Goal: Ask a question: Seek information or help from site administrators or community

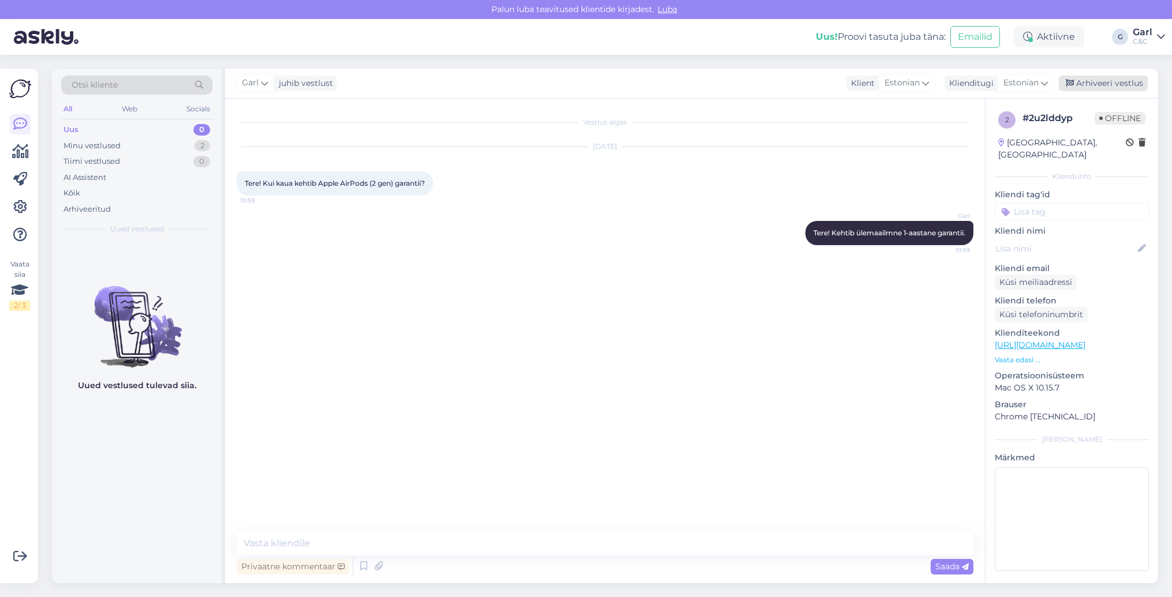
click at [1120, 89] on div "Arhiveeri vestlus" at bounding box center [1103, 84] width 89 height 16
click at [204, 145] on div "1" at bounding box center [203, 146] width 14 height 12
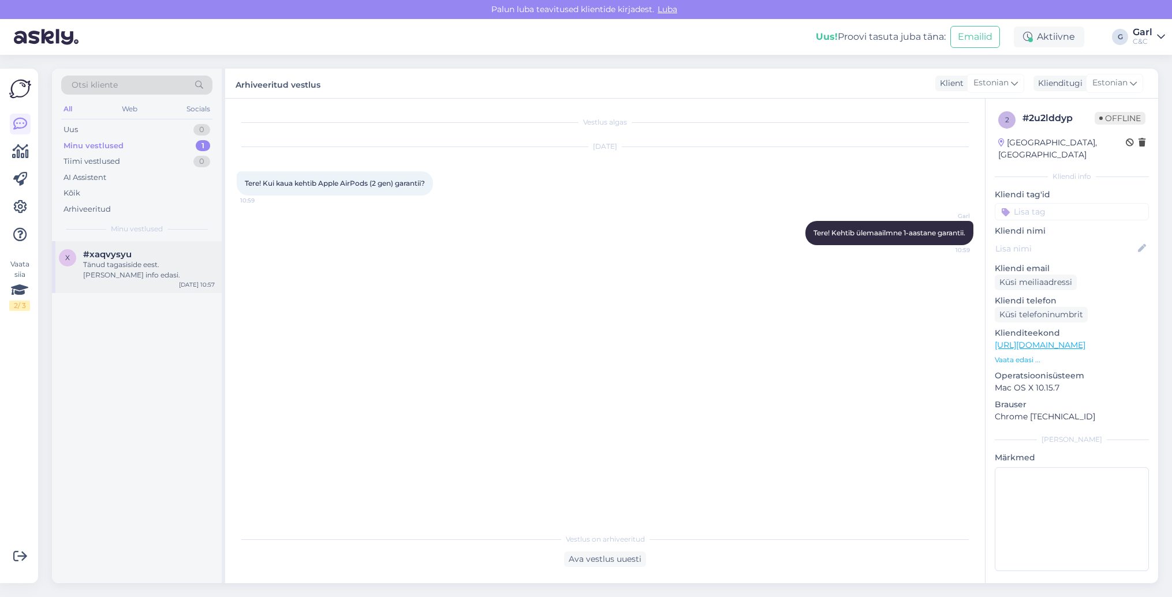
click at [177, 247] on div "x #xaqvysyu Tänud tagasiside eest. Annan info edasi. Aug 29 10:57" at bounding box center [137, 267] width 170 height 52
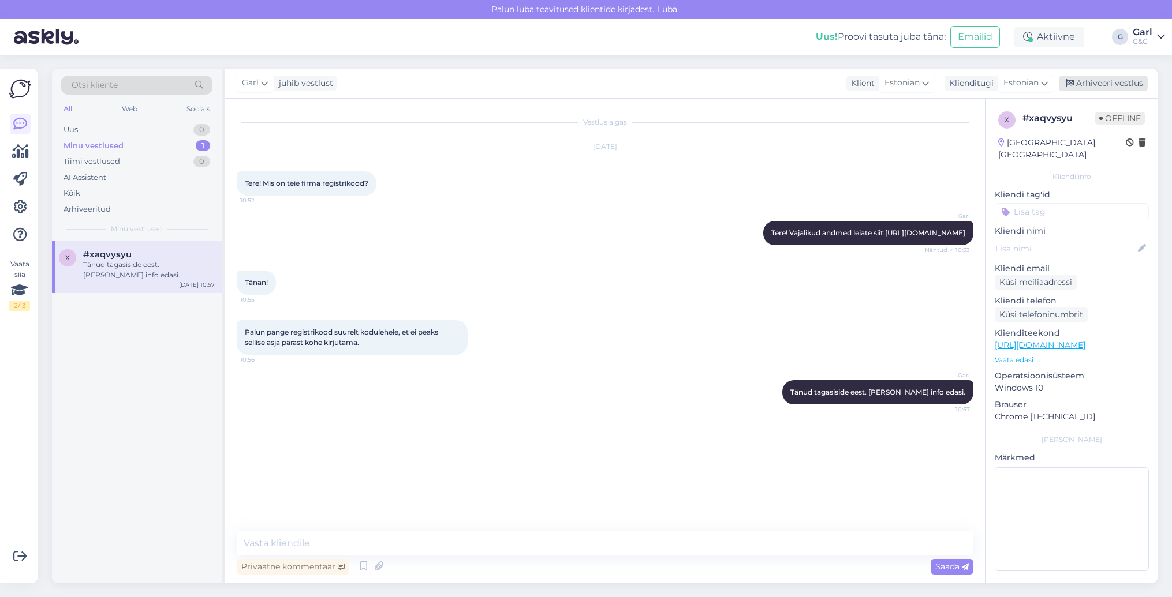
click at [1116, 80] on div "Arhiveeri vestlus" at bounding box center [1103, 84] width 89 height 16
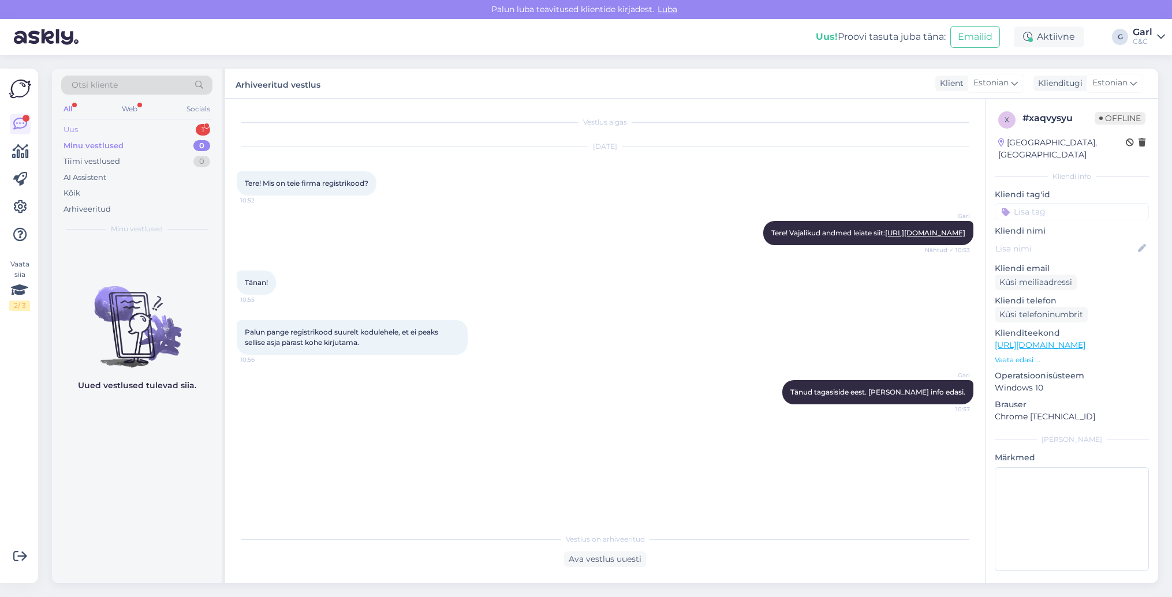
click at [178, 129] on div "Uus 1" at bounding box center [136, 130] width 151 height 16
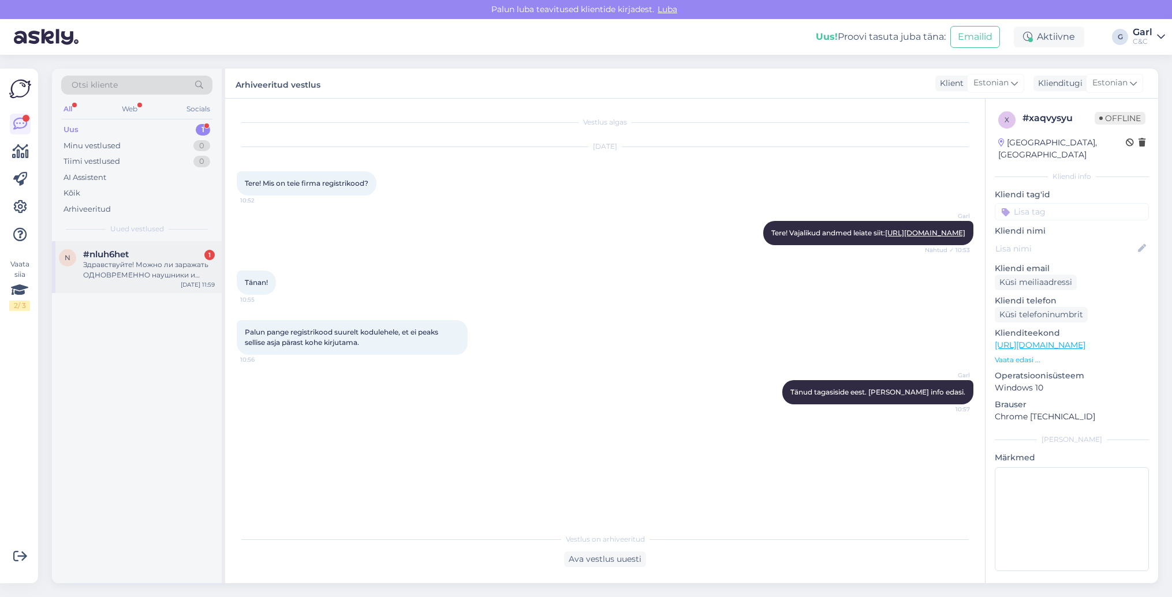
click at [184, 253] on div "#nluh6het 1" at bounding box center [149, 254] width 132 height 10
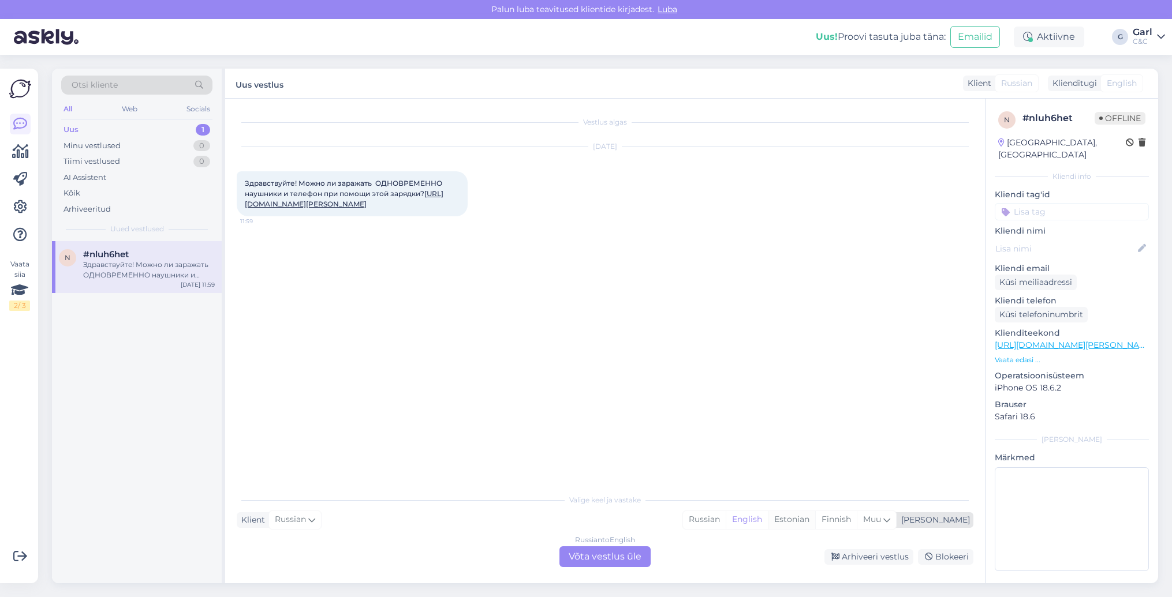
click at [815, 523] on div "Estonian" at bounding box center [791, 519] width 47 height 17
click at [618, 554] on div "Russian to Estonian Võta vestlus üle" at bounding box center [604, 557] width 91 height 21
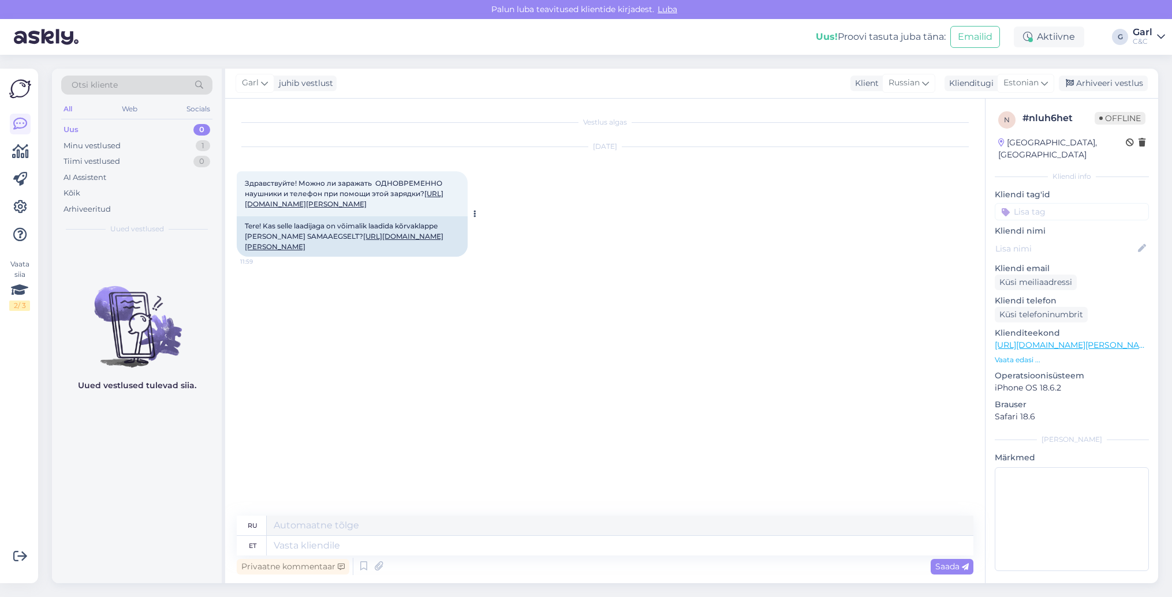
click at [372, 245] on link "https://www.shop.cec.ee/zens-nighstand-wireless-charger-zesc16b" at bounding box center [344, 241] width 199 height 19
drag, startPoint x: 387, startPoint y: 257, endPoint x: 331, endPoint y: 245, distance: 57.9
click at [331, 245] on div "Tere! Kas selle laadijaga on võimalik laadida kõrvaklappe ja telefoni SAMAAEGSE…" at bounding box center [352, 236] width 231 height 40
copy div "https://www.shop.cec.ee/zens-nighstand-wireless-charger-zesc16b"
click at [338, 546] on textarea at bounding box center [620, 546] width 707 height 20
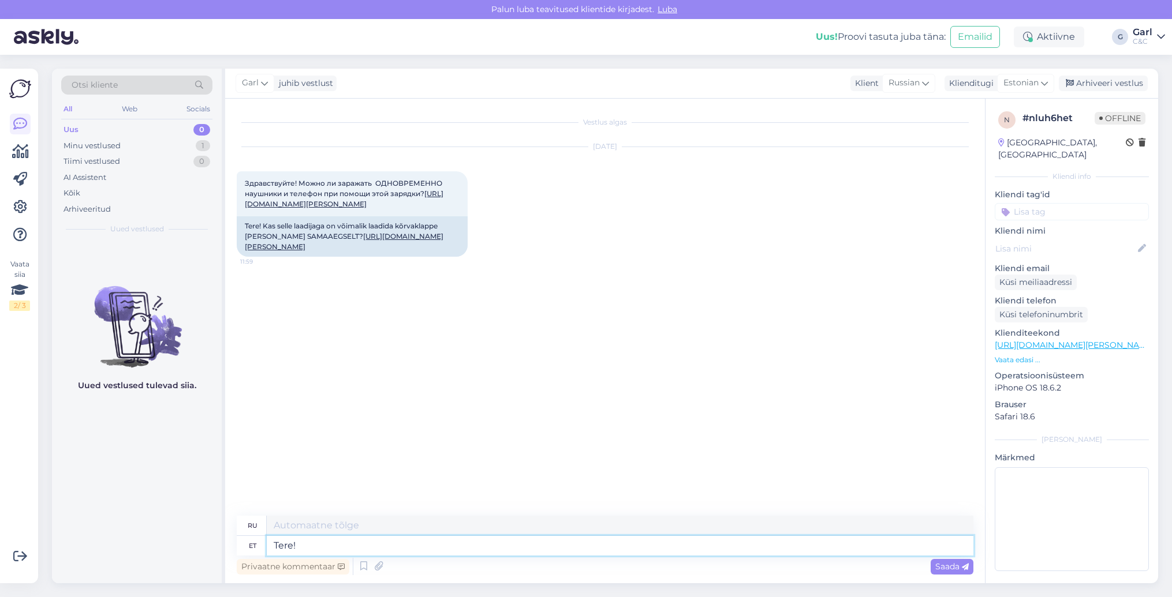
type textarea "Tere!"
type textarea "Привет!"
type textarea "Tere! Selle la"
type textarea "Привет! Это"
type textarea "Tere! Selle laadimisalusega sama"
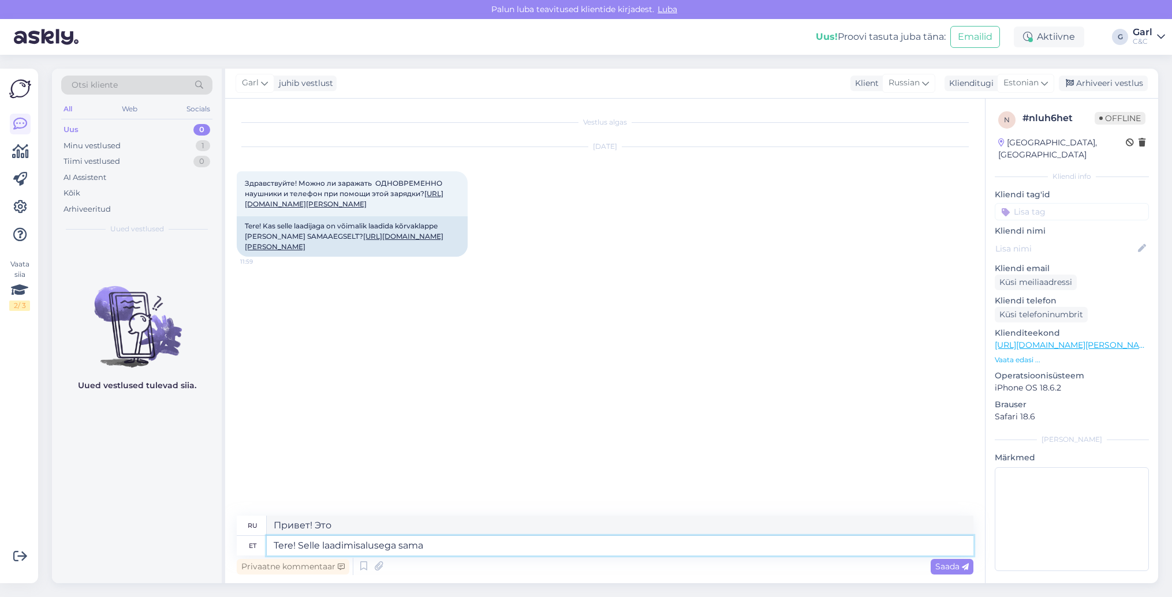
type textarea "Привет! С этой зарядной базой"
type textarea "Tere! Selle laadimisalusega samaaegselt n"
type textarea "Привет! Одновременно с этой зарядной базой"
type textarea "Tere! Selle laadimisalusega samaaegselt neid s"
type textarea "Привет! Вместе с этой зарядной базой, эти"
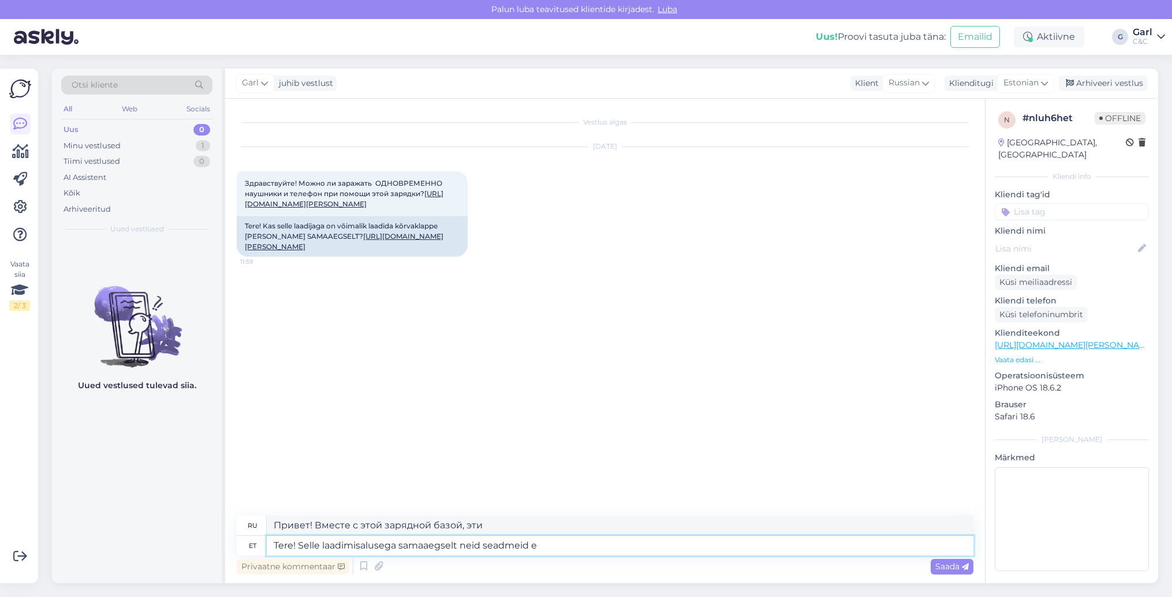
type textarea "Tere! Selle laadimisalusega samaaegselt neid seadmeid ei"
type textarea "Здравствуйте! Эти устройства можно использовать одновременно с этой зарядной ба…"
type textarea "Tere! Selle laadimisalusega samaaegselt neid seadmeid ei ol"
type textarea "Здравствуйте! Эти устройства нельзя использовать одновременно с этой зарядной б…"
type textarea "Tere! Selle laadimisalusega samaaegselt neid seadmeid ei ole v"
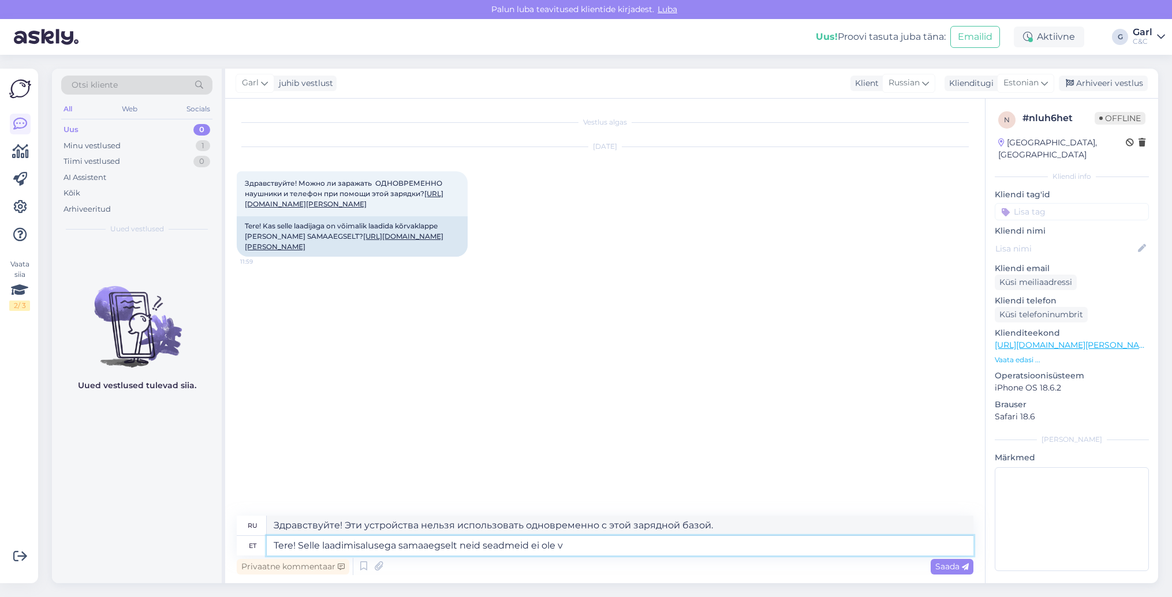
type textarea "Здравствуйте! Эти устройства несовместимы с этой зарядной базой."
type textarea "Tere! Selle laadimisalusega samaaegselt neid seadmeid ei ole võimalik"
type textarea "Здравствуйте! Одновременное использование этих устройств с этой зарядной базой …"
type textarea "Tere! Selle laadimisalusega samaaegselt neid seadmeid ei ole võimalik laadida."
type textarea "Здравствуйте! Одновременно заряжать эти устройства с помощью этой зарядной базы…"
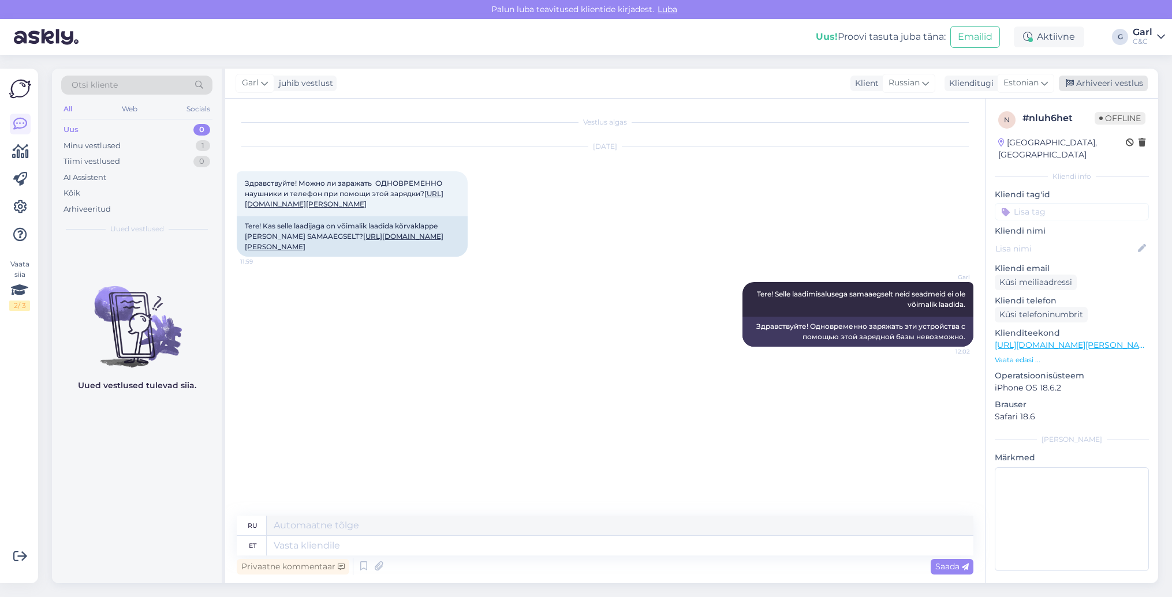
click at [1094, 87] on div "Arhiveeri vestlus" at bounding box center [1103, 84] width 89 height 16
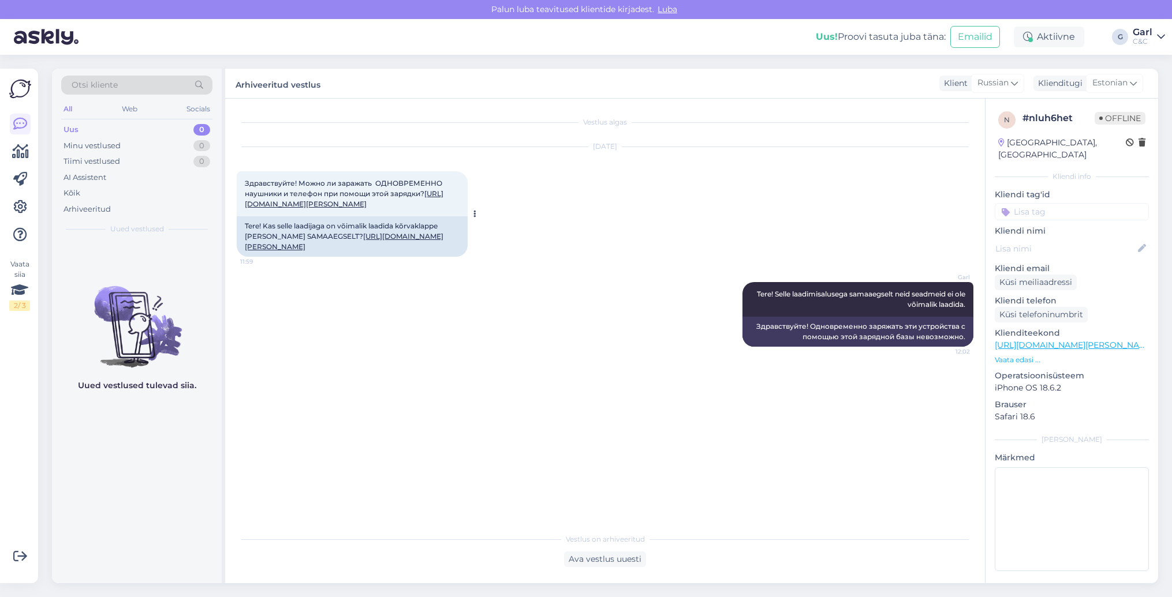
click at [394, 243] on link "https://www.shop.cec.ee/zens-nighstand-wireless-charger-zesc16b" at bounding box center [344, 241] width 199 height 19
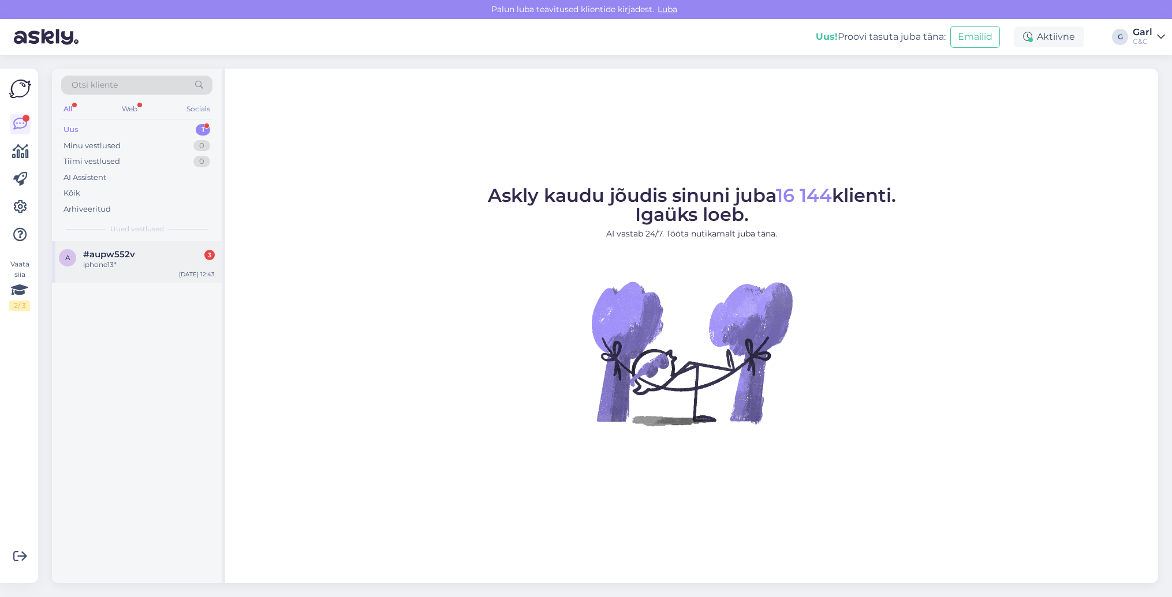
click at [147, 262] on div "iphone13*" at bounding box center [149, 265] width 132 height 10
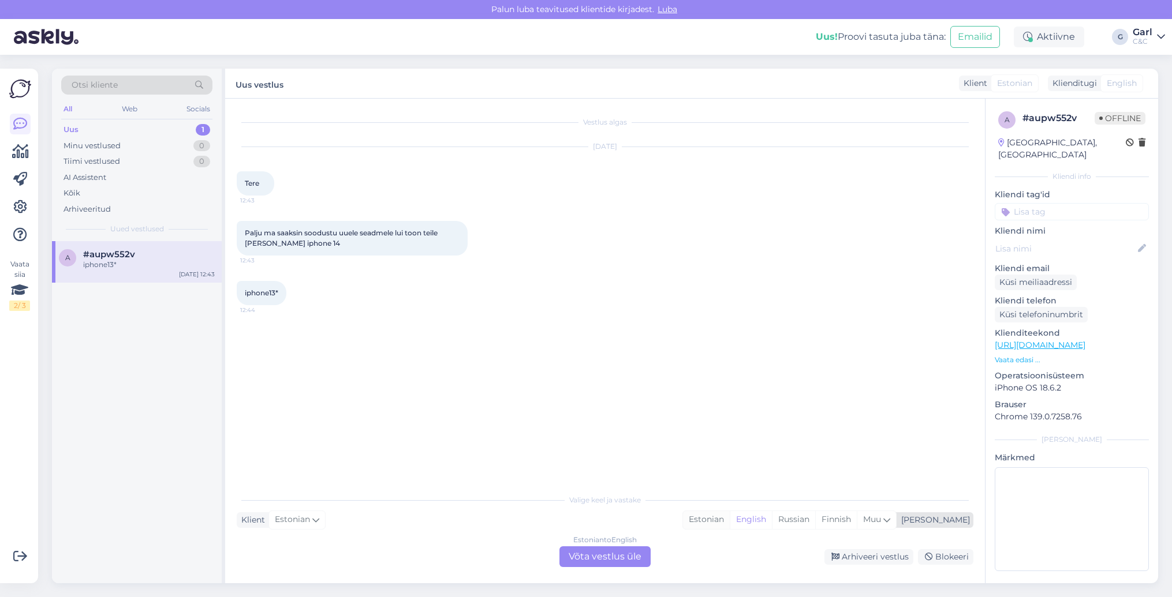
click at [730, 524] on div "Estonian" at bounding box center [706, 519] width 47 height 17
click at [1071, 340] on link "[URL][DOMAIN_NAME]" at bounding box center [1040, 345] width 91 height 10
click at [607, 557] on div "Estonian to Estonian Võta vestlus üle" at bounding box center [604, 557] width 91 height 21
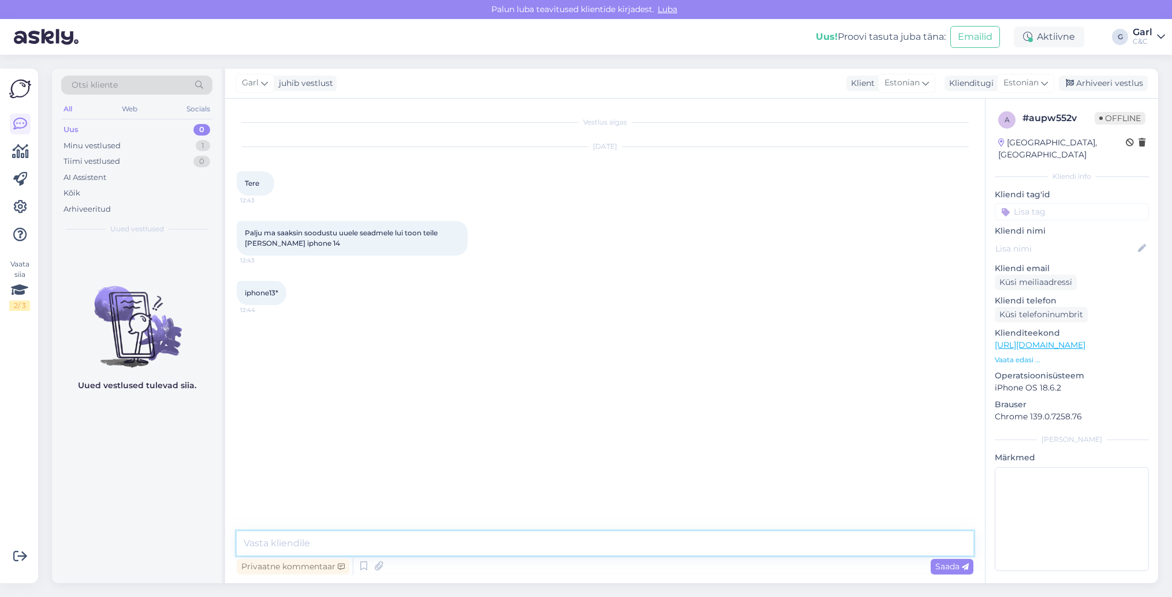
click at [597, 545] on textarea at bounding box center [605, 544] width 737 height 24
paste textarea "[URL][DOMAIN_NAME]"
type textarea "Tere! Jah, on võimalik. Selleks on meil olemas tagasiostu programm: [URL][DOMAI…"
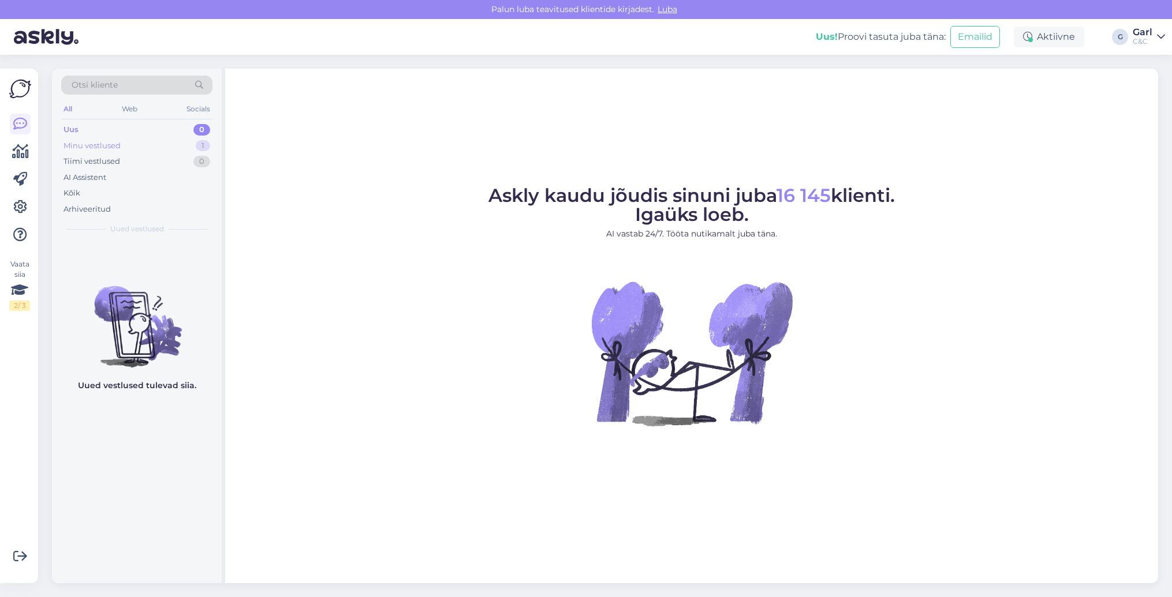
click at [169, 151] on div "Minu vestlused 1" at bounding box center [136, 146] width 151 height 16
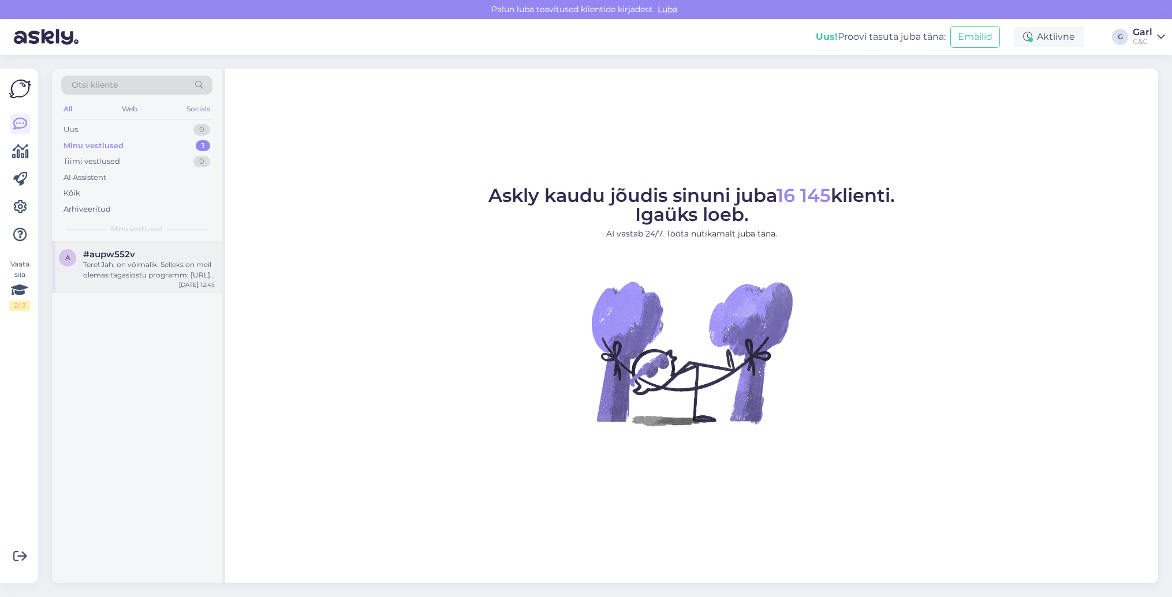
click at [168, 256] on div "#aupw552v" at bounding box center [149, 254] width 132 height 10
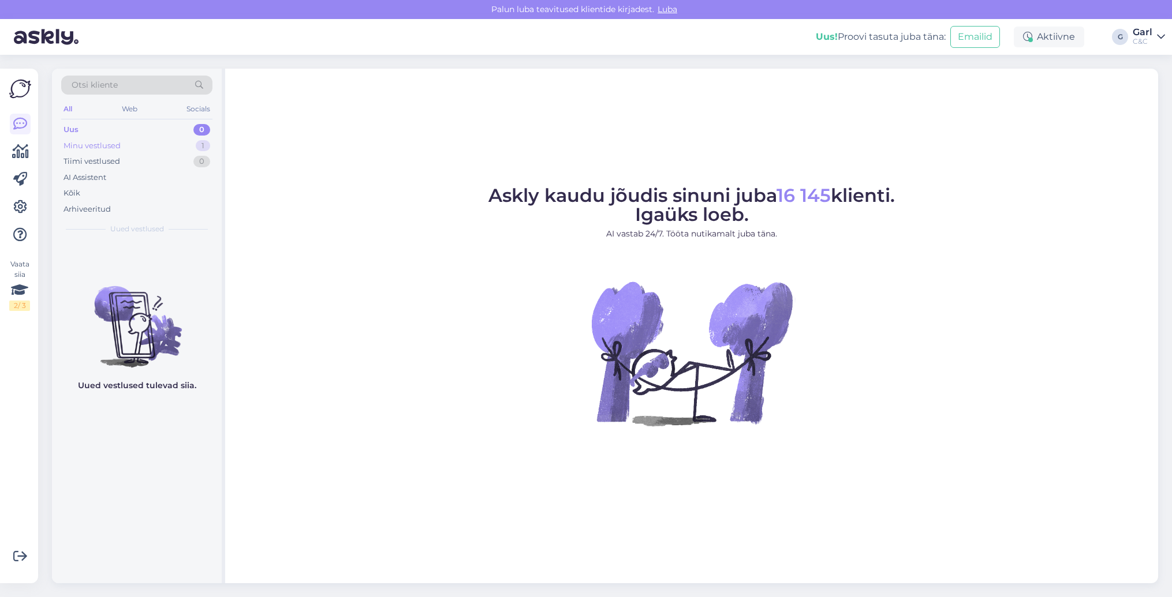
click at [178, 150] on div "Minu vestlused 1" at bounding box center [136, 146] width 151 height 16
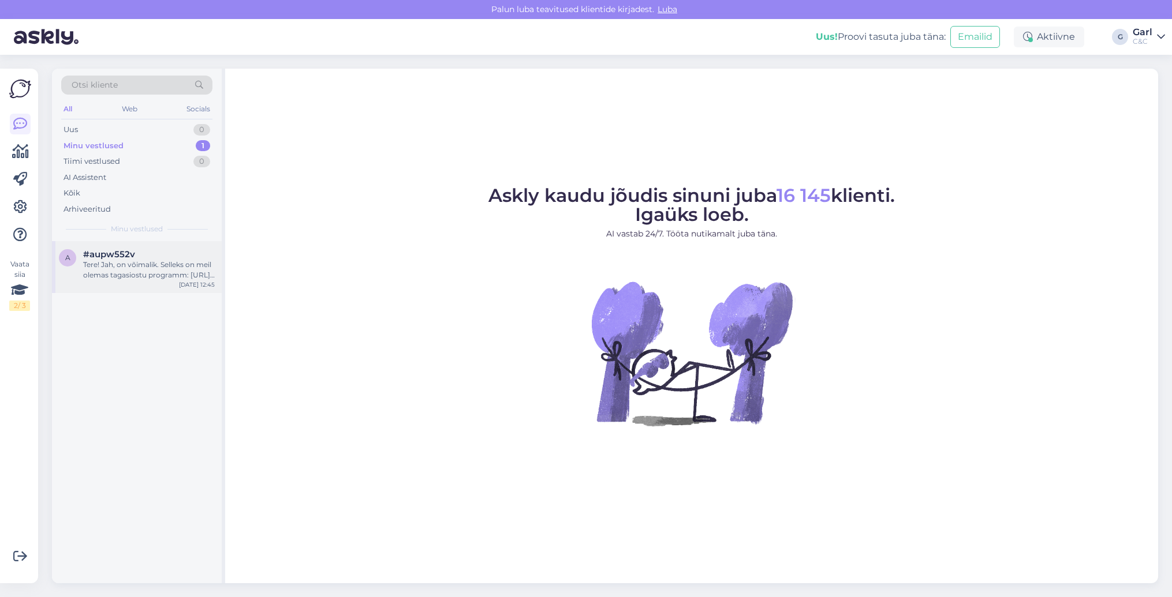
click at [156, 278] on div "Tere! Jah, on võimalik. Selleks on meil olemas tagasiostu programm: [URL][DOMAI…" at bounding box center [149, 270] width 132 height 21
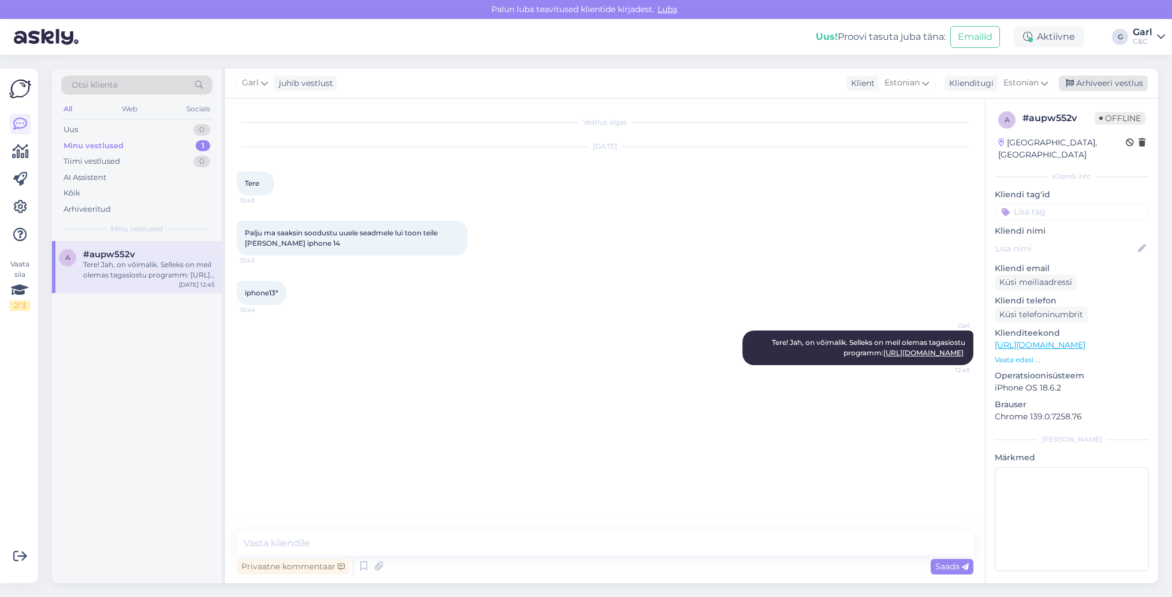
click at [1105, 86] on div "Arhiveeri vestlus" at bounding box center [1103, 84] width 89 height 16
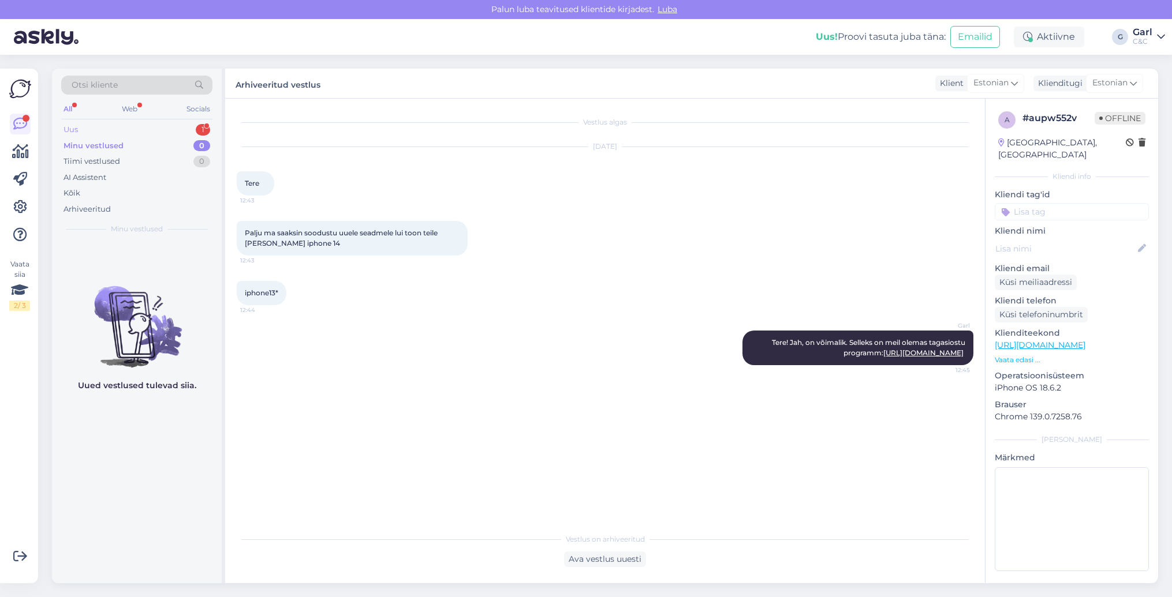
click at [176, 126] on div "Uus 1" at bounding box center [136, 130] width 151 height 16
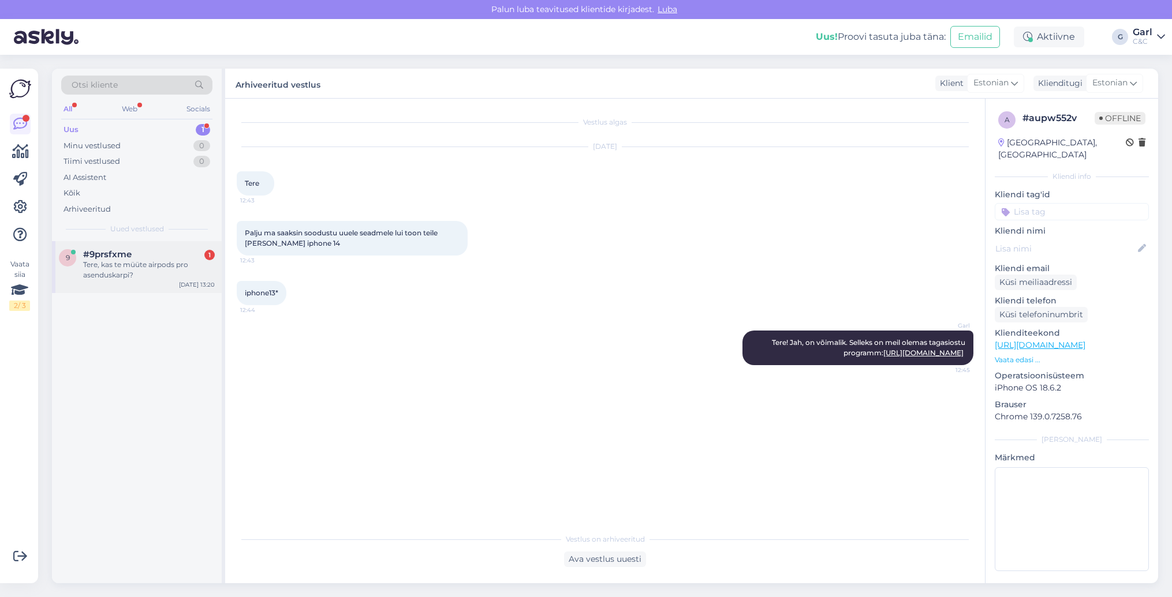
click at [153, 260] on div "Tere, kas te müüte airpods pro asenduskarpi?" at bounding box center [149, 270] width 132 height 21
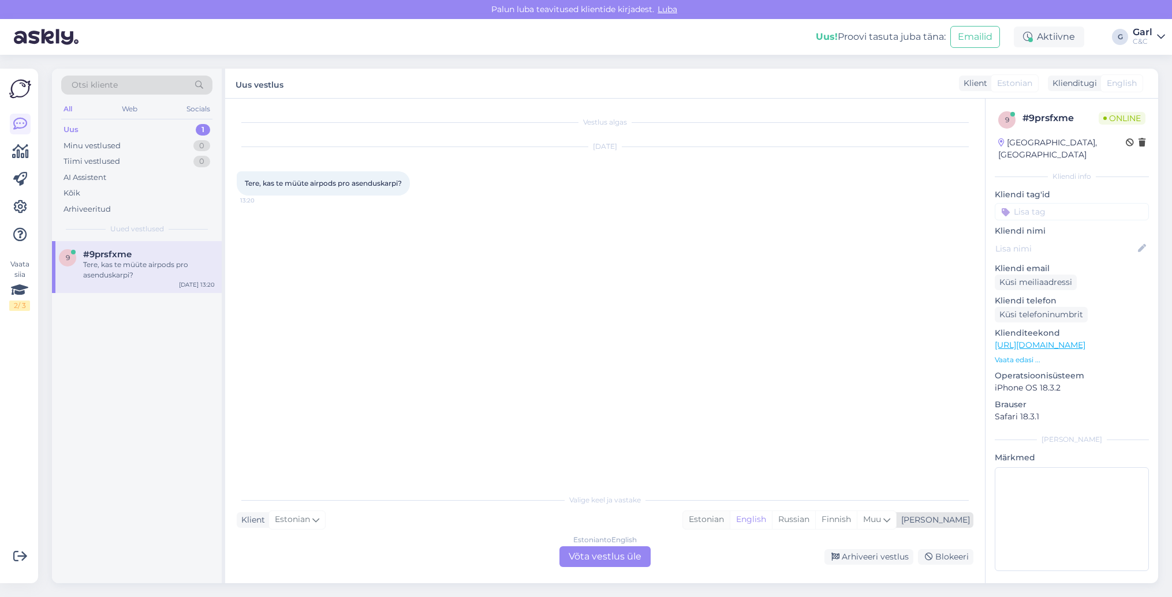
click at [730, 526] on div "Estonian" at bounding box center [706, 519] width 47 height 17
click at [605, 561] on div "Estonian to Estonian Võta vestlus üle" at bounding box center [604, 557] width 91 height 21
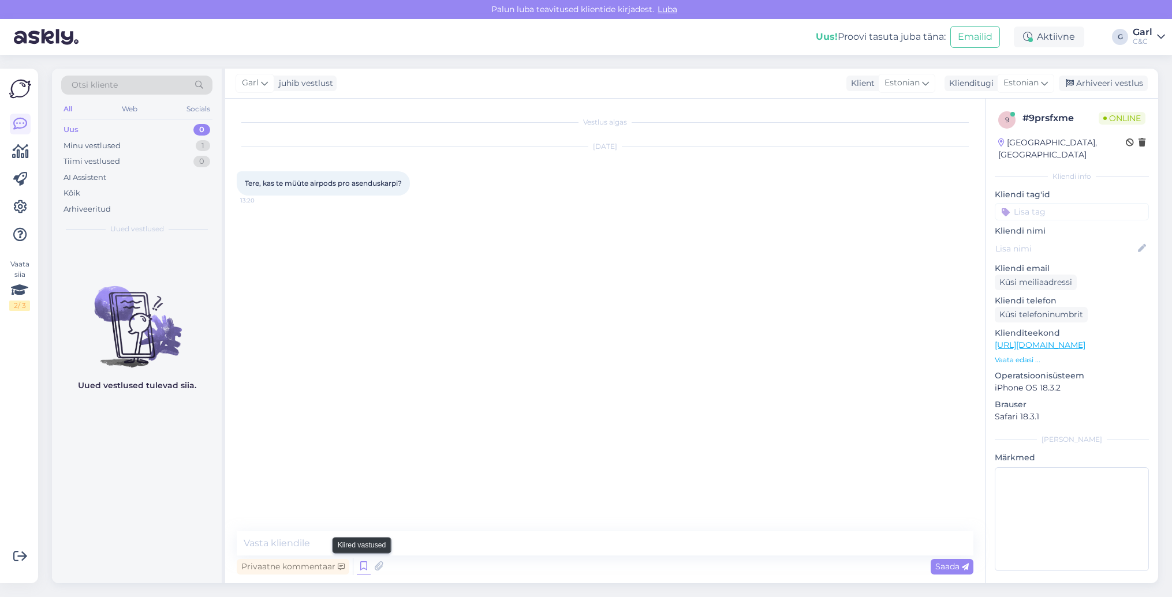
click at [361, 570] on icon at bounding box center [364, 566] width 14 height 17
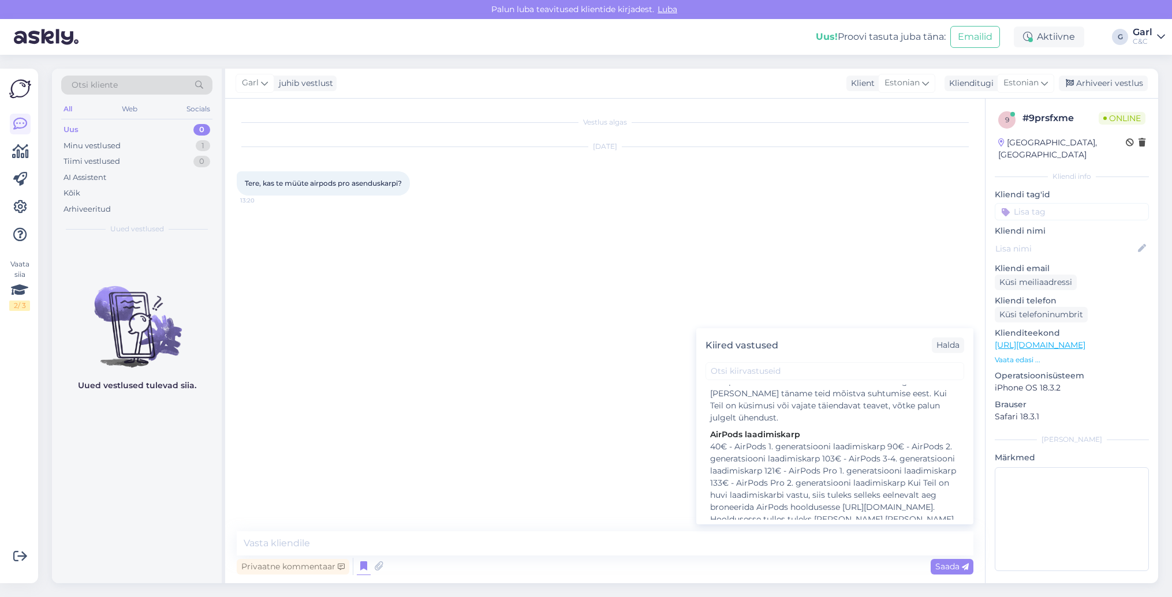
scroll to position [881, 0]
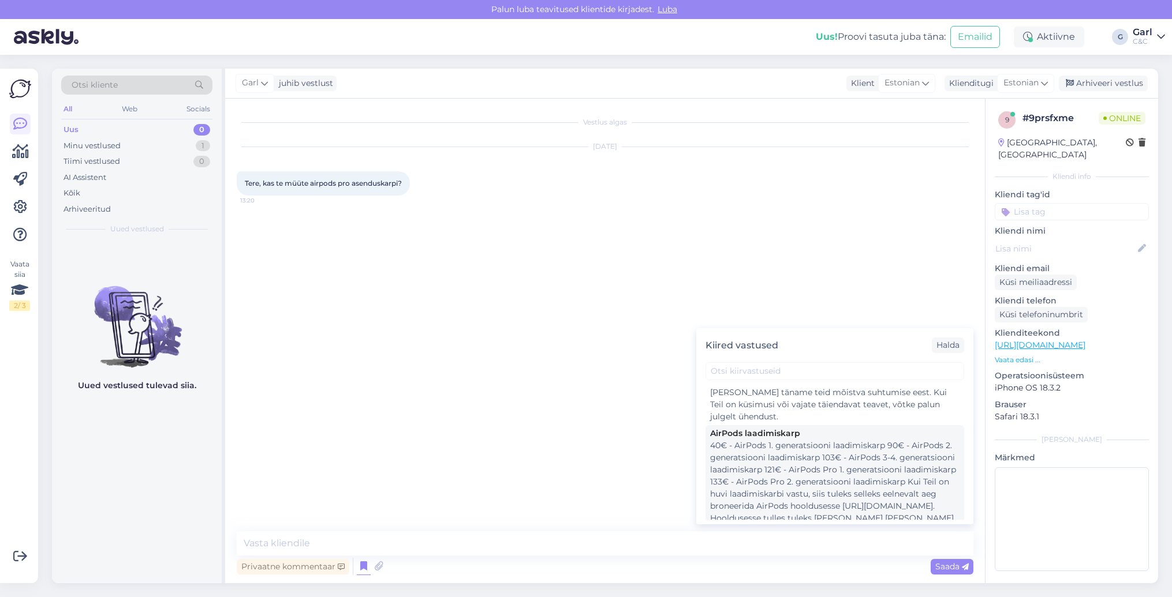
click at [808, 446] on div "40€ - AirPods 1. generatsiooni laadimiskarp 90€ - AirPods 2. generatsiooni laad…" at bounding box center [834, 494] width 249 height 109
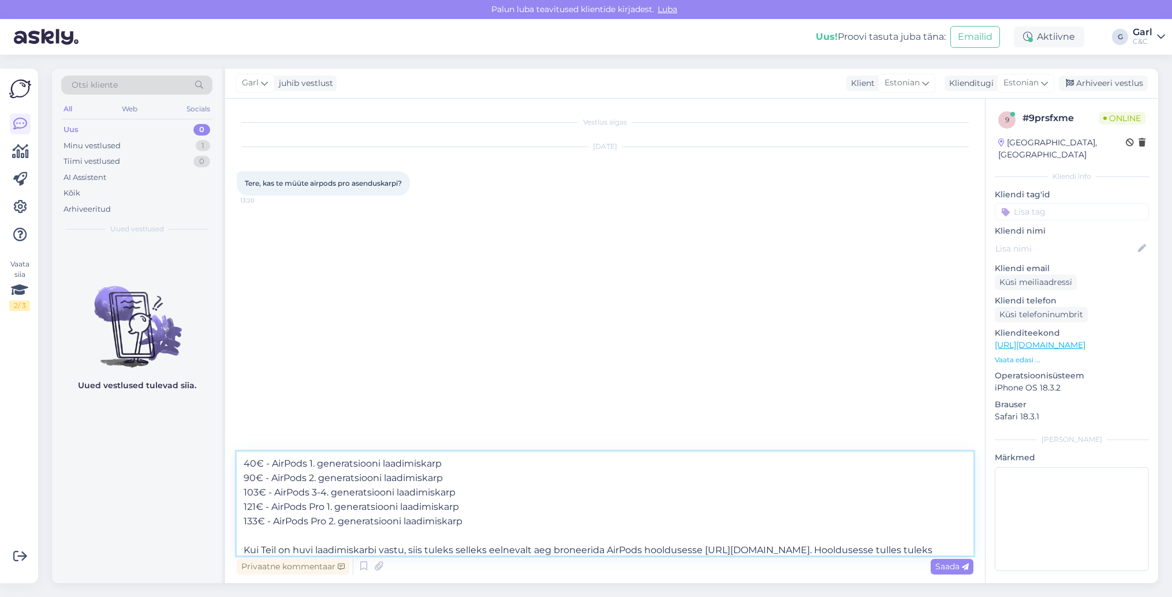
click at [243, 462] on textarea "40€ - AirPods 1. generatsiooni laadimiskarp 90€ - AirPods 2. generatsiooni laad…" at bounding box center [605, 504] width 737 height 104
type textarea "Tere! 40€ - AirPods 1. generatsiooni laadimiskarp 90€ - AirPods 2. generatsioon…"
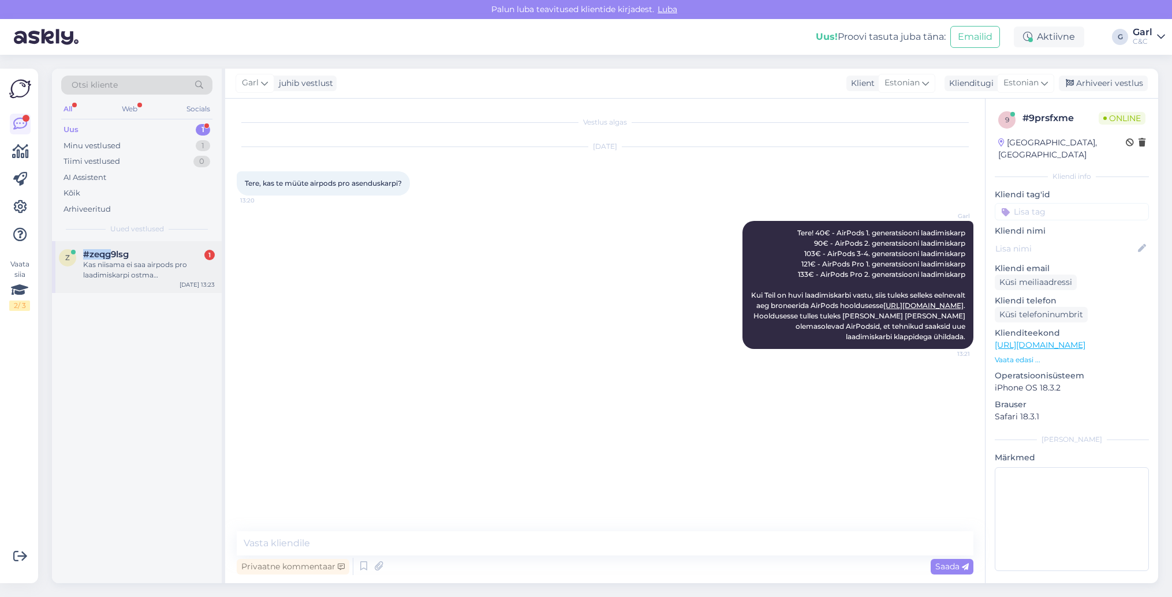
click at [111, 248] on div "z #zeqg9lsg 1 Kas niisama ei saa airpods pro laadimiskarpi ostma ilma aega bron…" at bounding box center [137, 267] width 170 height 52
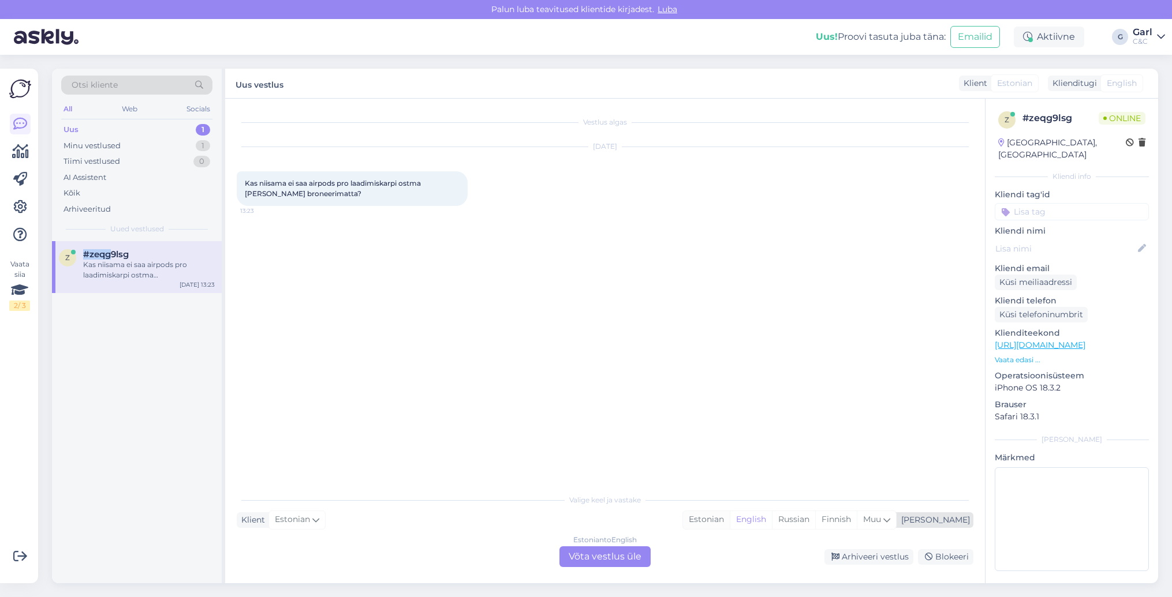
click at [730, 518] on div "Estonian" at bounding box center [706, 519] width 47 height 17
click at [612, 556] on div "Estonian to Estonian Võta vestlus üle" at bounding box center [604, 557] width 91 height 21
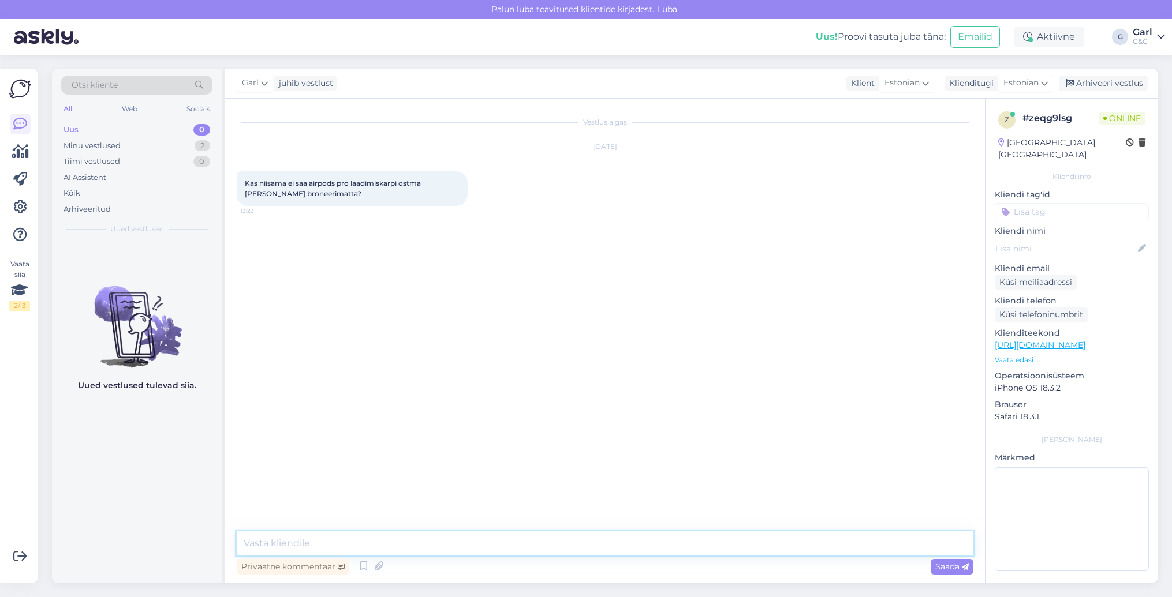
click at [611, 551] on textarea at bounding box center [605, 544] width 737 height 24
type textarea "Saab, kuid võimalik, et soovitud laadimiskarpi ei ole kohapeal olemas."
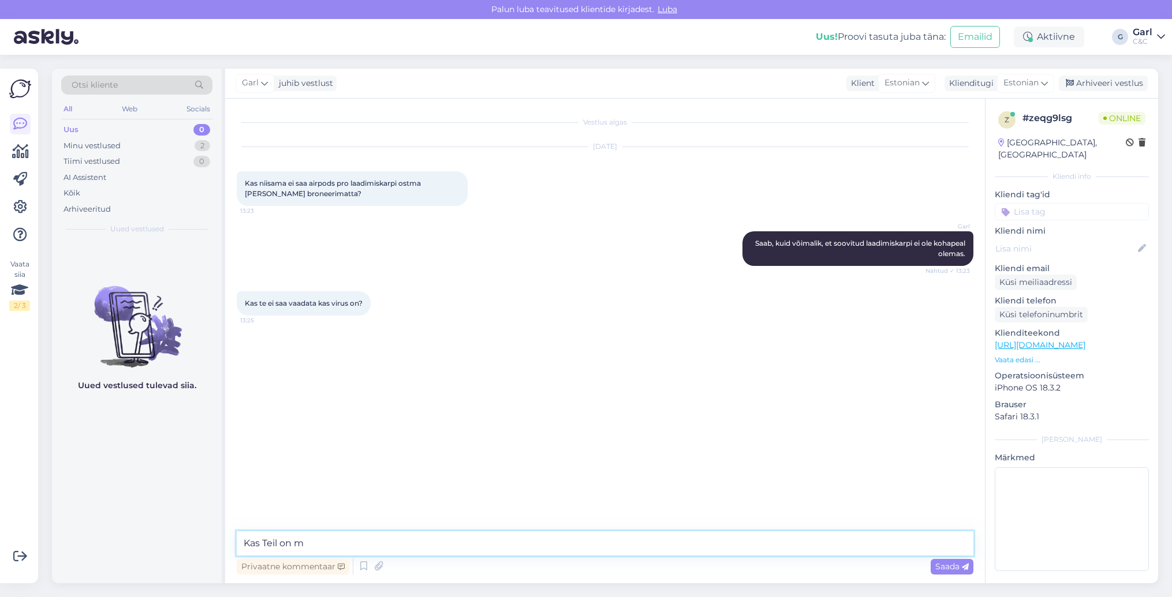
click at [399, 550] on textarea "Kas Teil on m" at bounding box center [605, 544] width 737 height 24
type textarea "Kas Teil on MagSafe või Lightning laadimisega AirPods Pro 2. gen?"
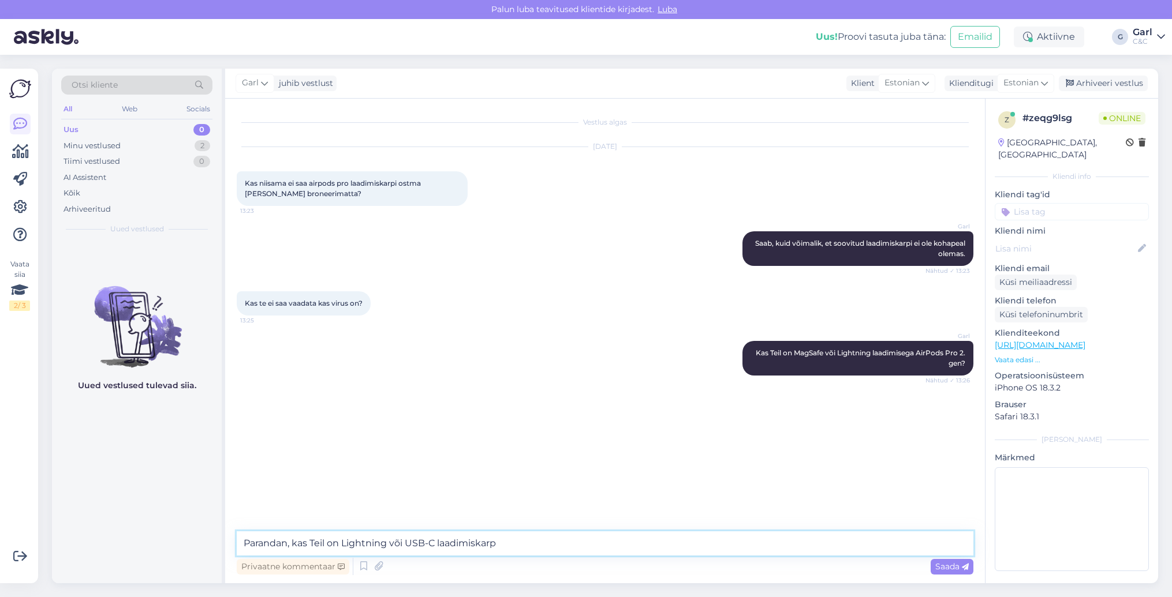
type textarea "Parandan, kas Teil on Lightning või USB-C laadimiskarp?"
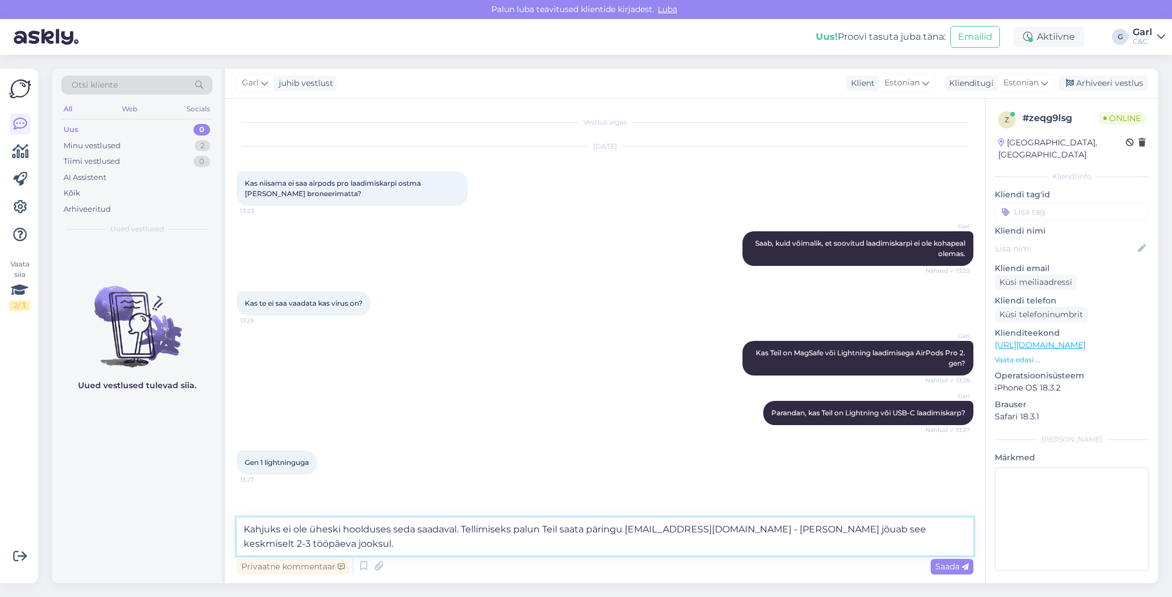
type textarea "Kahjuks ei ole üheski hoolduses seda saadaval. Tellimiseks palun Teil saata pär…"
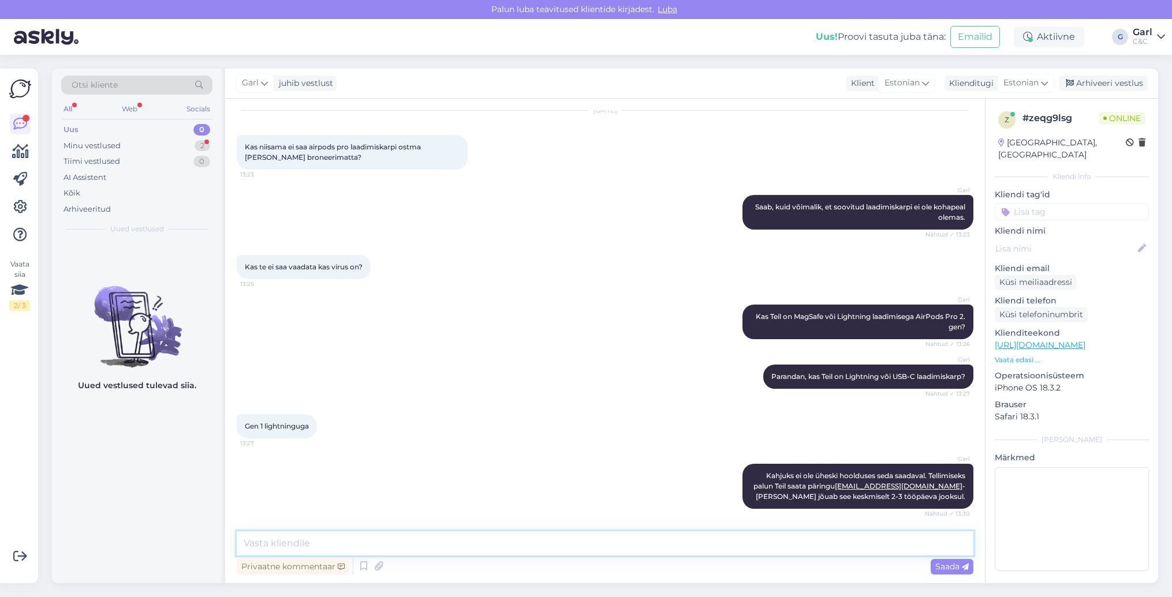
scroll to position [87, 0]
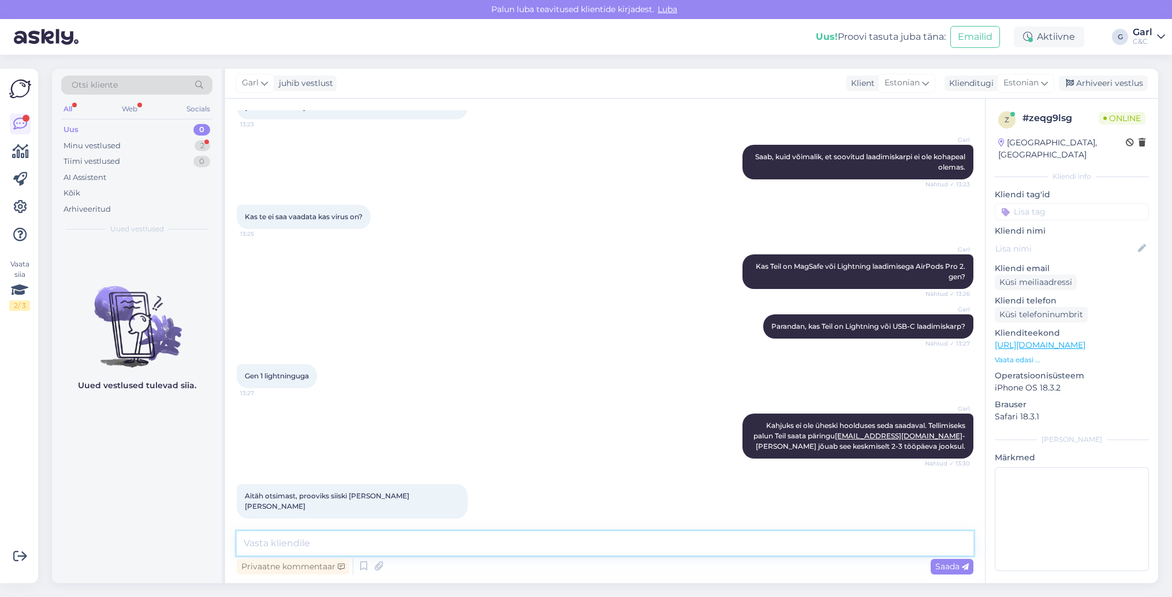
click at [487, 552] on textarea at bounding box center [605, 544] width 737 height 24
type textarea "K"
type textarea "Kuna tegemist on üpris vana mudeliga, siis paraku me kohapeal enam ei hoia neid…"
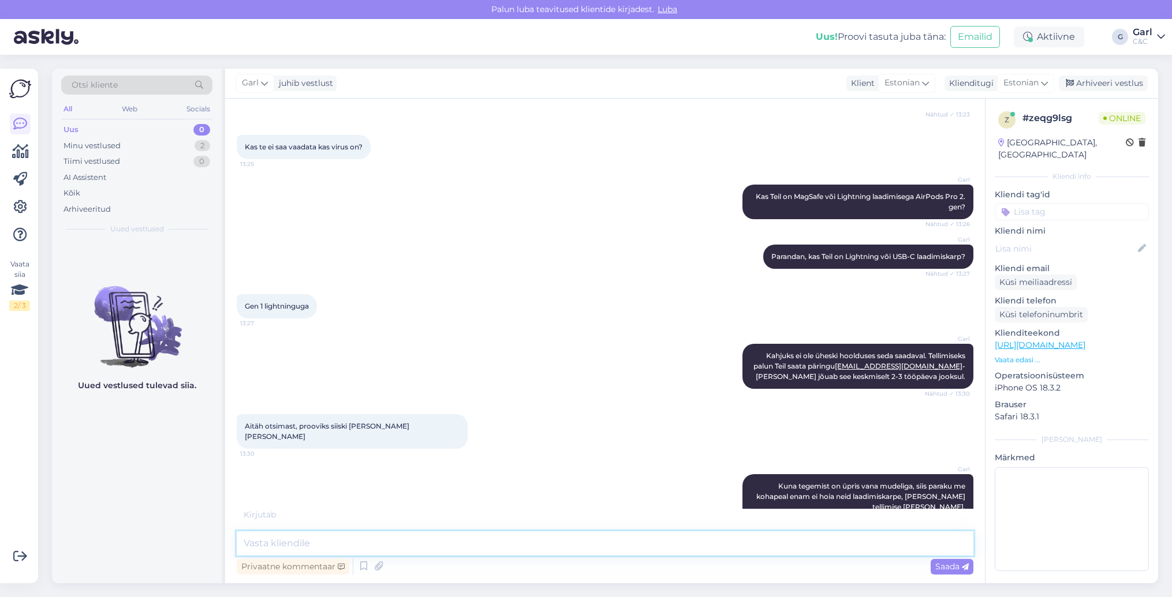
scroll to position [206, 0]
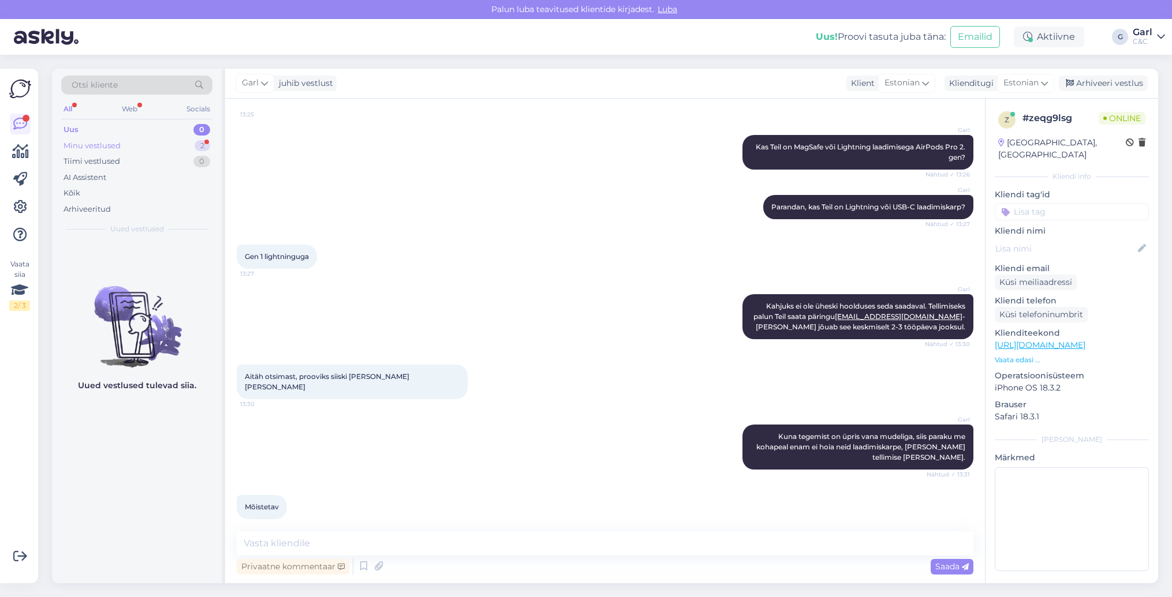
click at [137, 147] on div "Minu vestlused 2" at bounding box center [136, 146] width 151 height 16
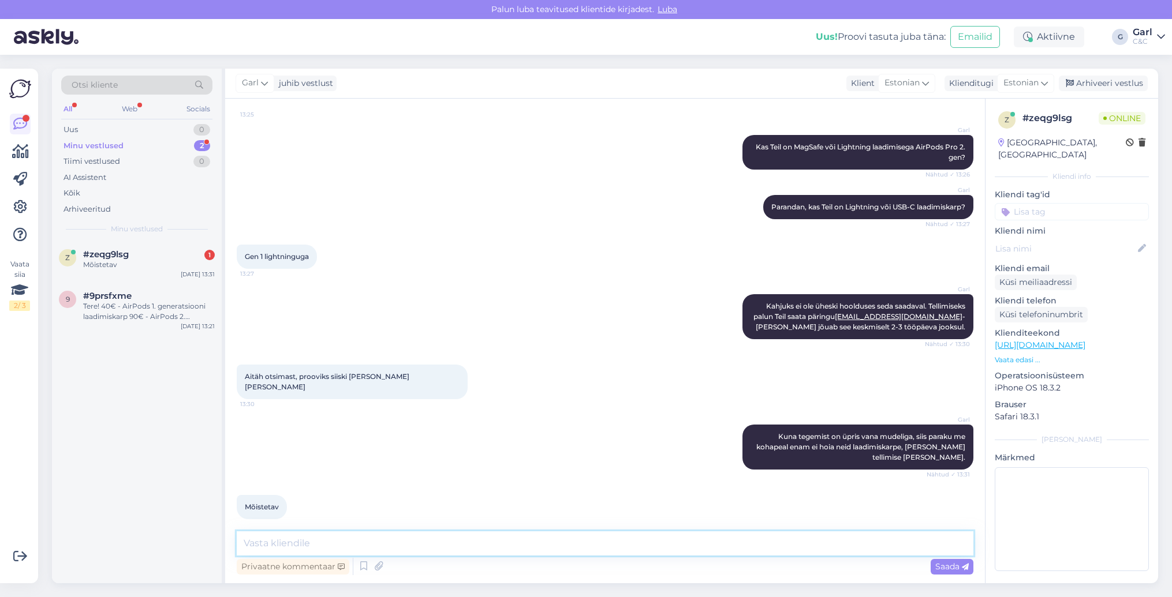
click at [344, 537] on textarea at bounding box center [605, 544] width 737 height 24
type textarea "Hästi!"
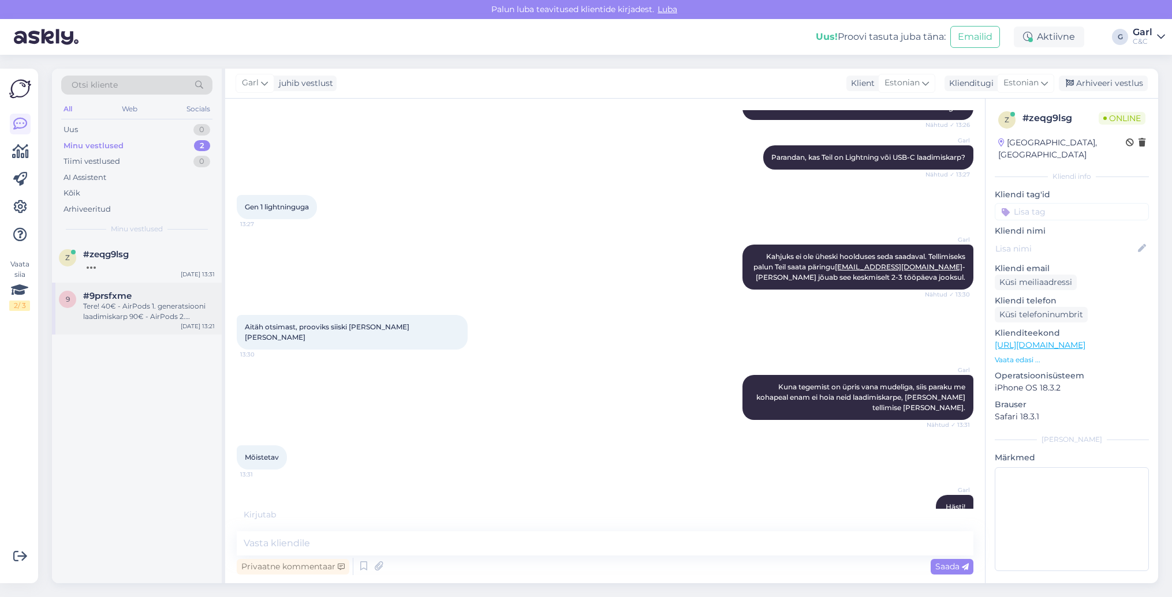
click at [169, 298] on div "#9prsfxme" at bounding box center [149, 296] width 132 height 10
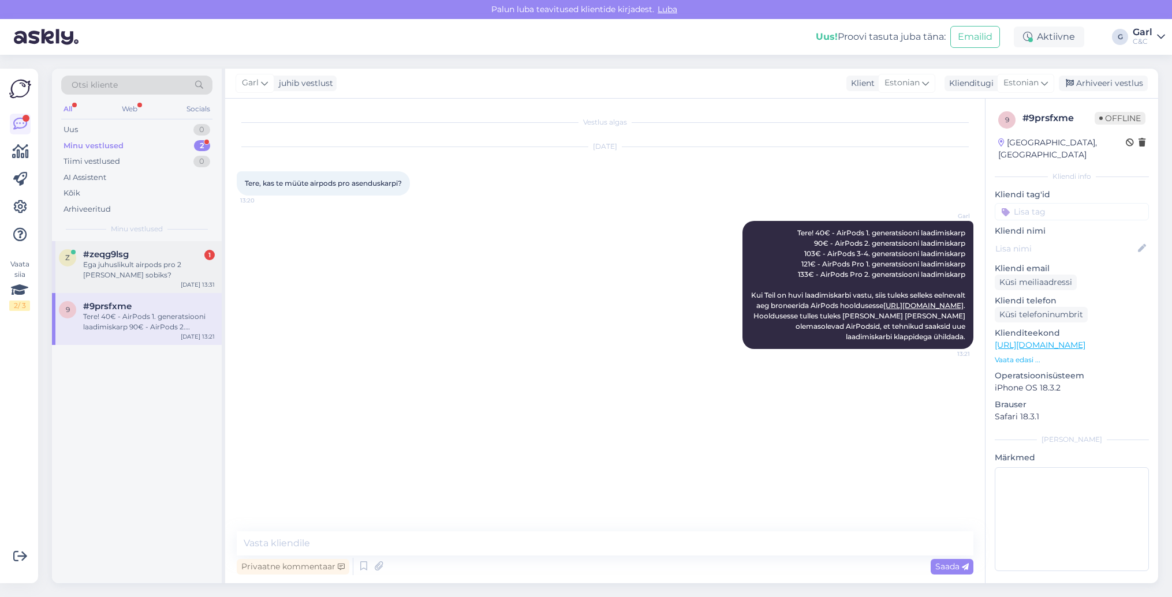
click at [182, 268] on div "Ega juhuslikult airpods pro 2 [PERSON_NAME] sobiks?" at bounding box center [149, 270] width 132 height 21
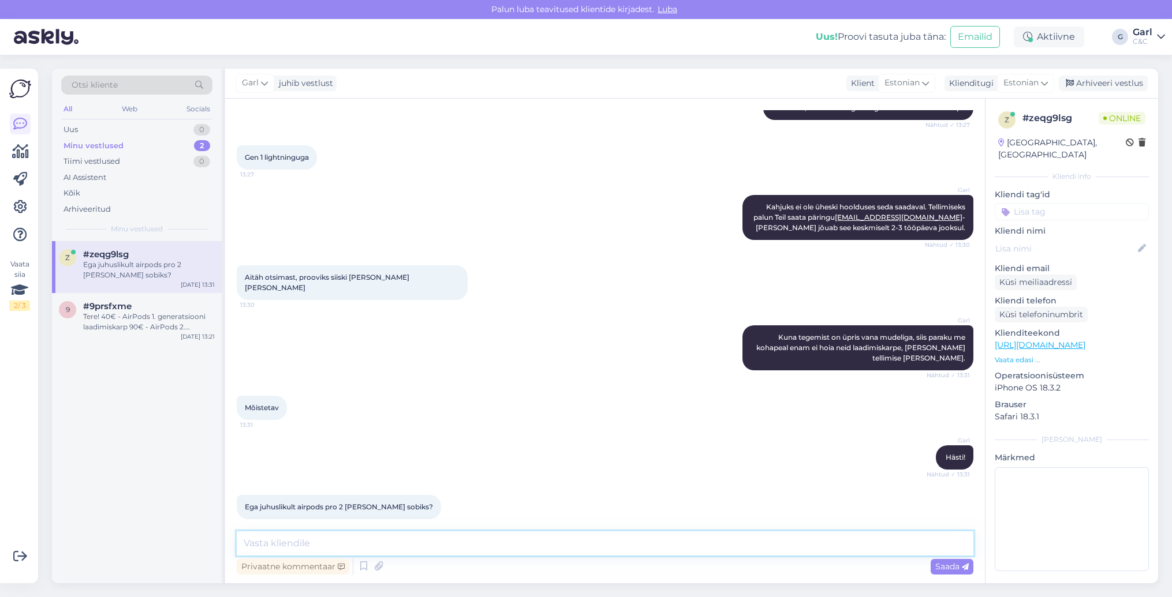
click at [378, 537] on textarea at bounding box center [605, 544] width 737 height 24
type textarea "Kahjuks mitte."
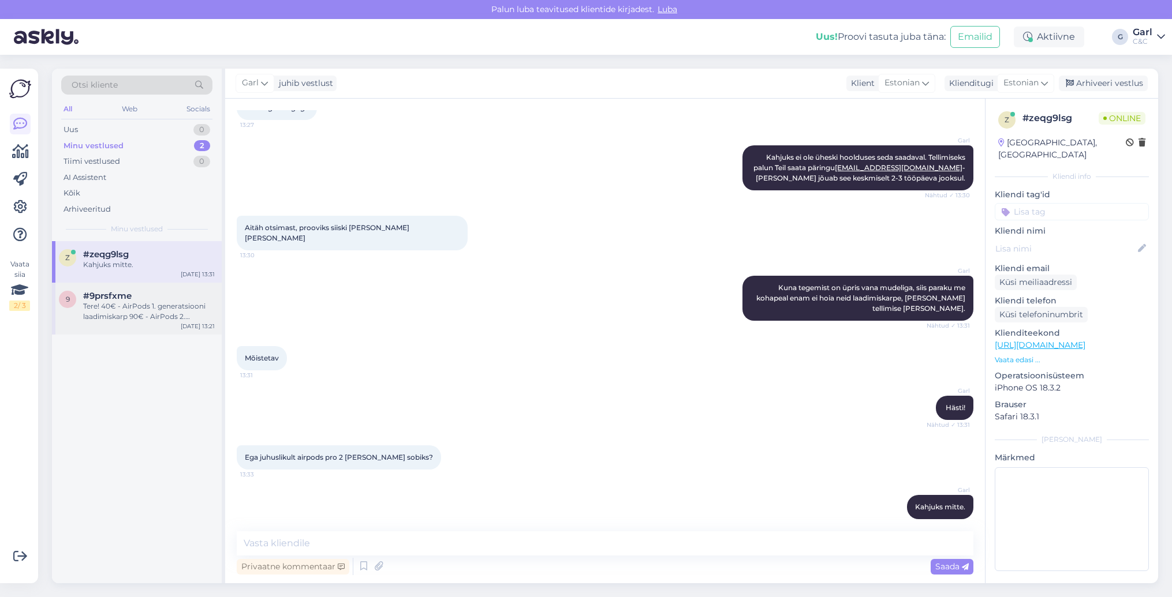
click at [174, 317] on div "Tere! 40€ - AirPods 1. generatsiooni laadimiskarp 90€ - AirPods 2. generatsioon…" at bounding box center [149, 311] width 132 height 21
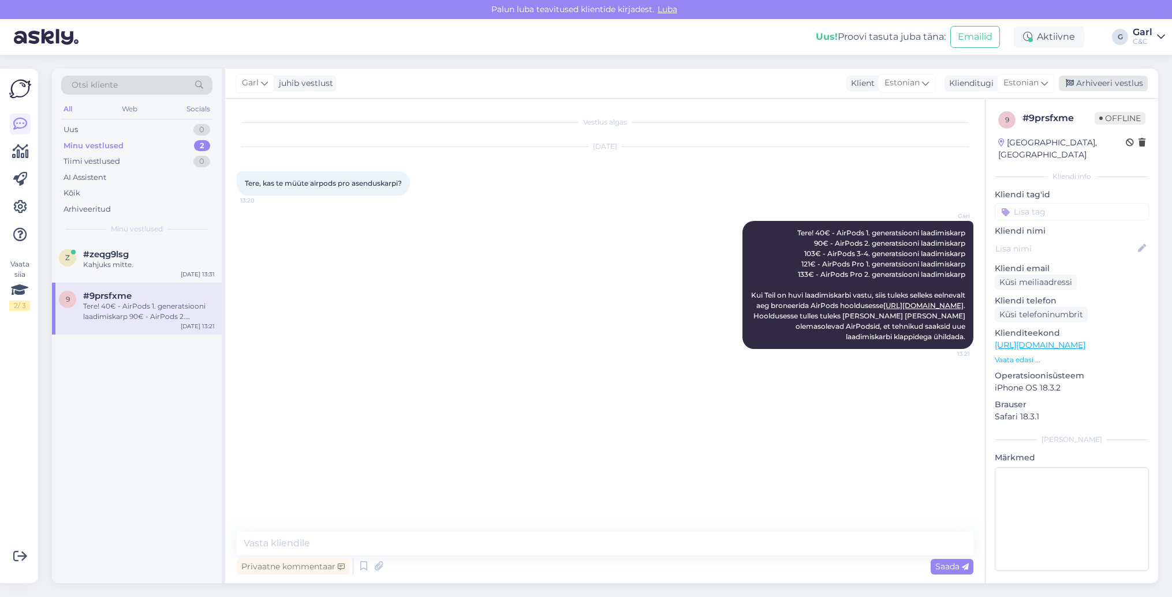
click at [1117, 87] on div "Arhiveeri vestlus" at bounding box center [1103, 84] width 89 height 16
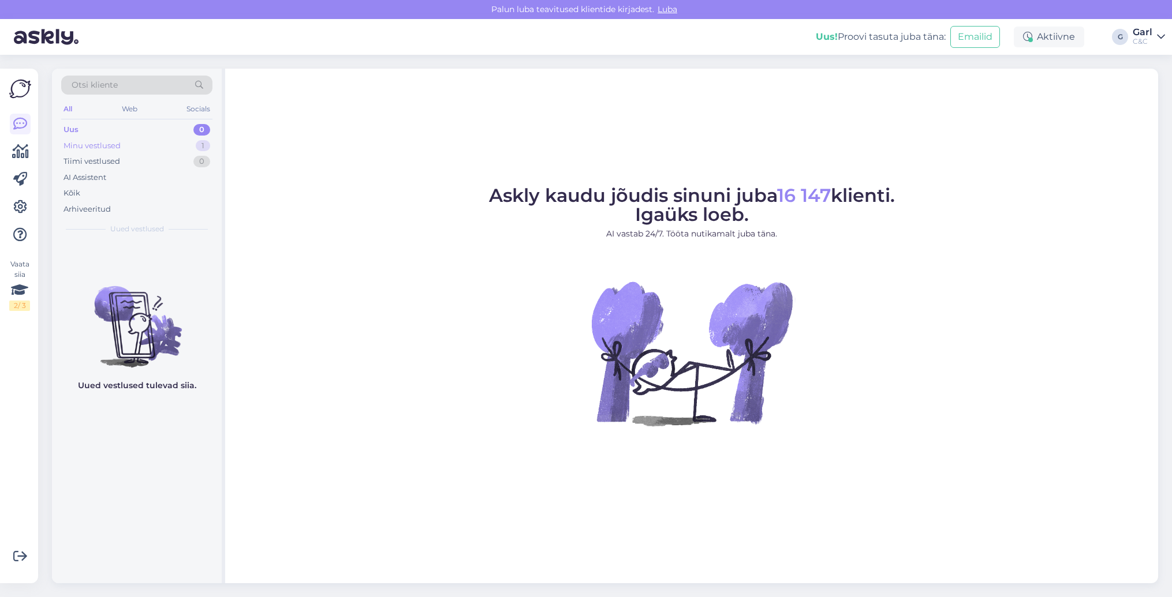
click at [190, 147] on div "Minu vestlused 1" at bounding box center [136, 146] width 151 height 16
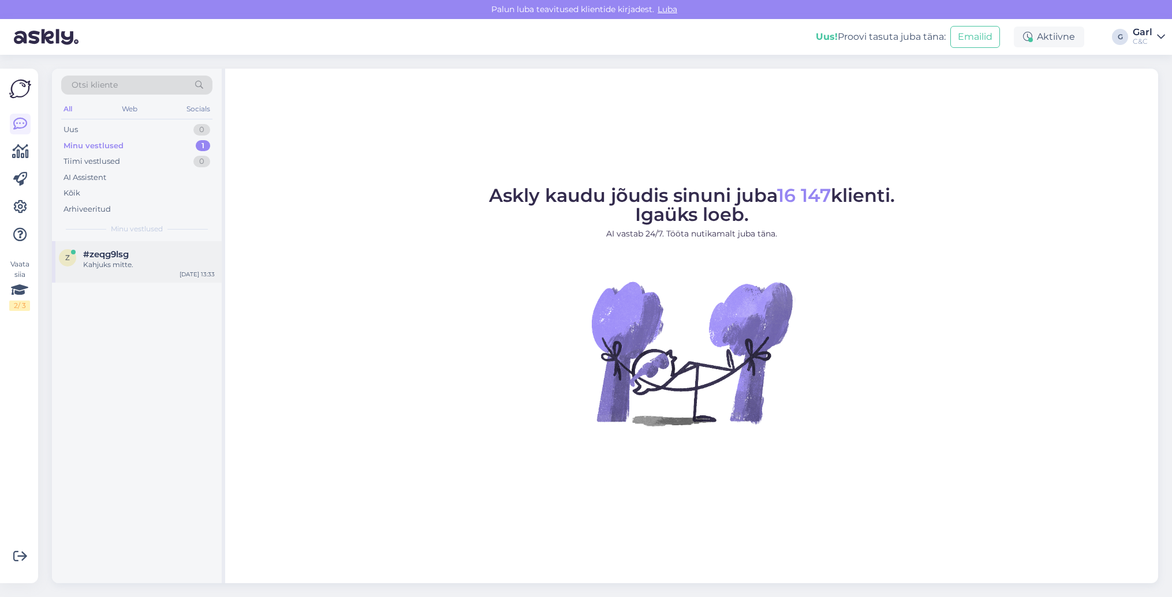
click at [165, 265] on div "Kahjuks mitte." at bounding box center [149, 265] width 132 height 10
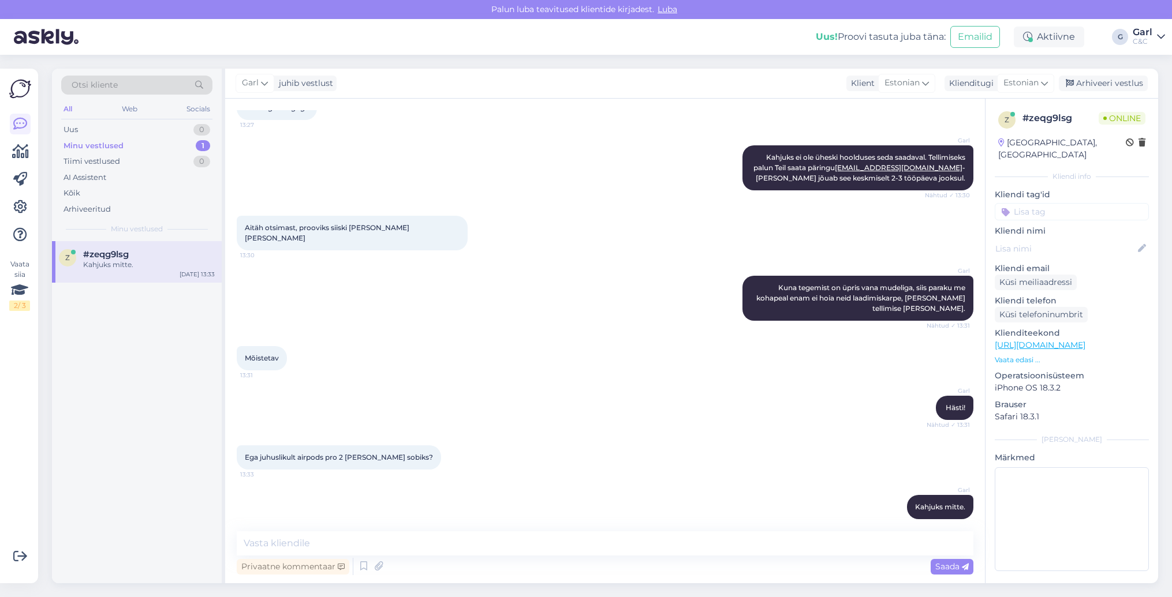
scroll to position [405, 0]
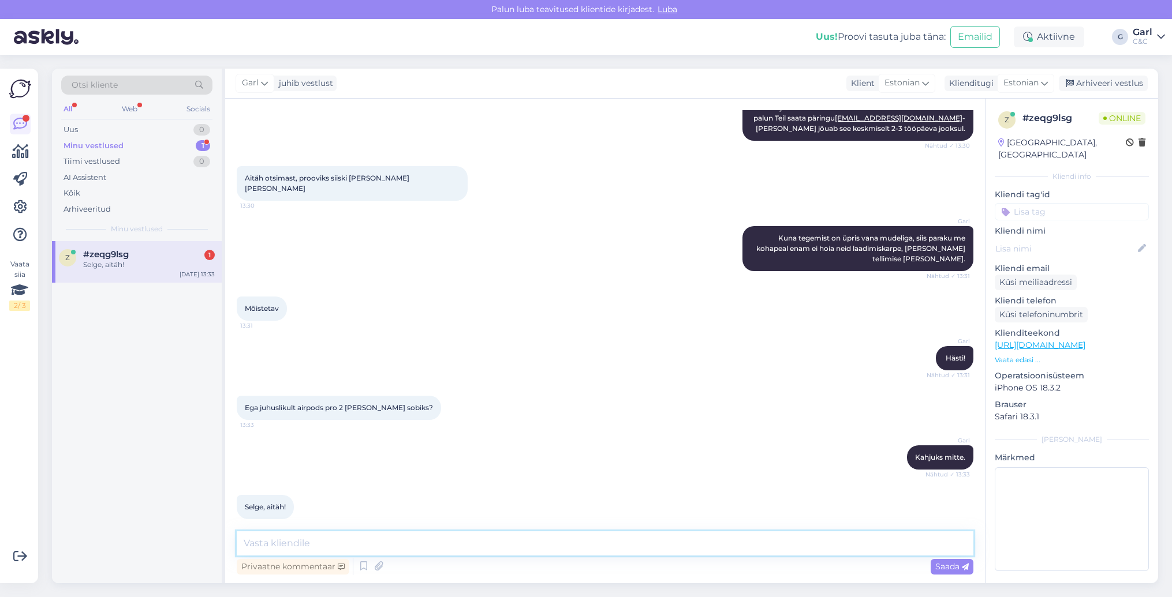
click at [399, 544] on textarea at bounding box center [605, 544] width 737 height 24
type textarea "Võtke heaks!"
